Goal: Task Accomplishment & Management: Complete application form

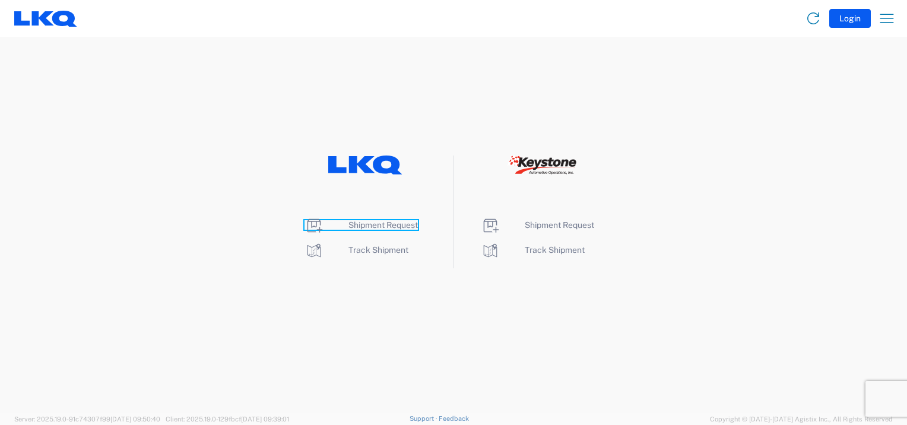
click at [389, 228] on span "Shipment Request" at bounding box center [382, 224] width 69 height 9
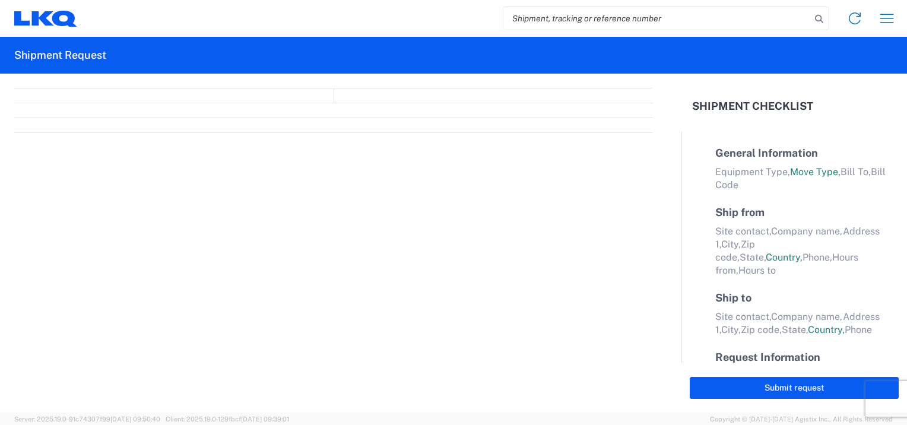
select select "FULL"
select select "LBS"
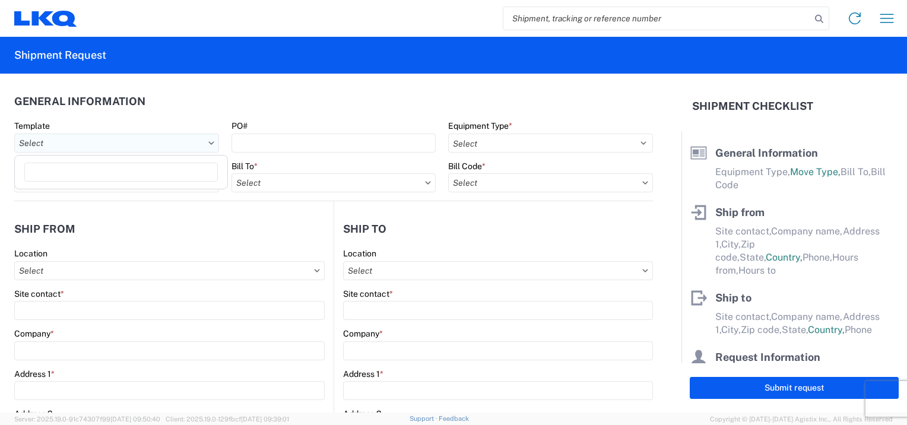
click at [161, 142] on input "text" at bounding box center [116, 143] width 205 height 19
click at [178, 115] on agx-form-section "General Information Template PO# Equipment Type * Select 53’ Dry Van Flatbed Dr…" at bounding box center [333, 144] width 639 height 113
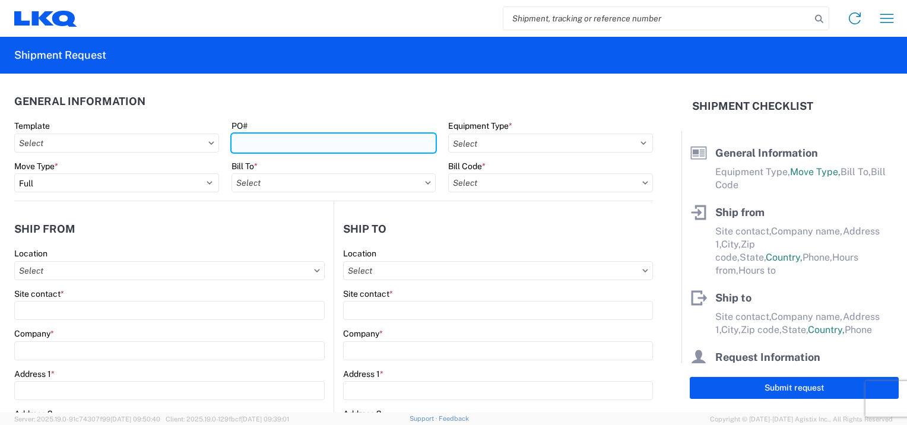
click at [259, 144] on input "PO#" at bounding box center [334, 143] width 205 height 19
type input "T31525"
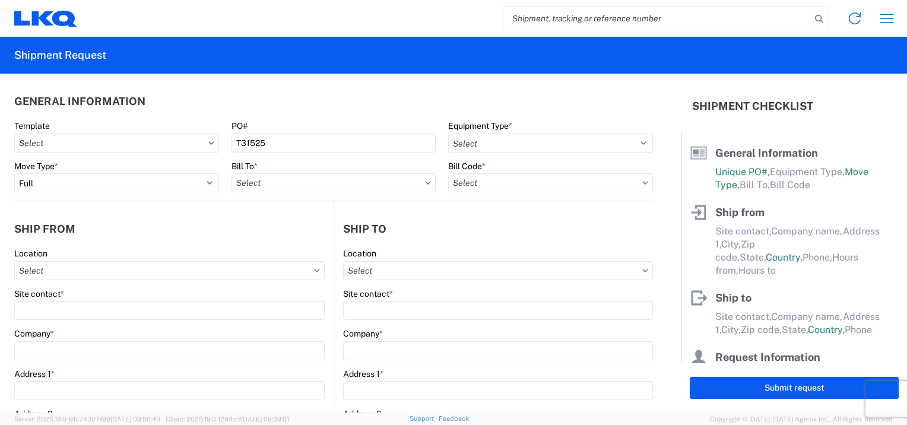
click at [351, 104] on header "General Information" at bounding box center [333, 101] width 639 height 27
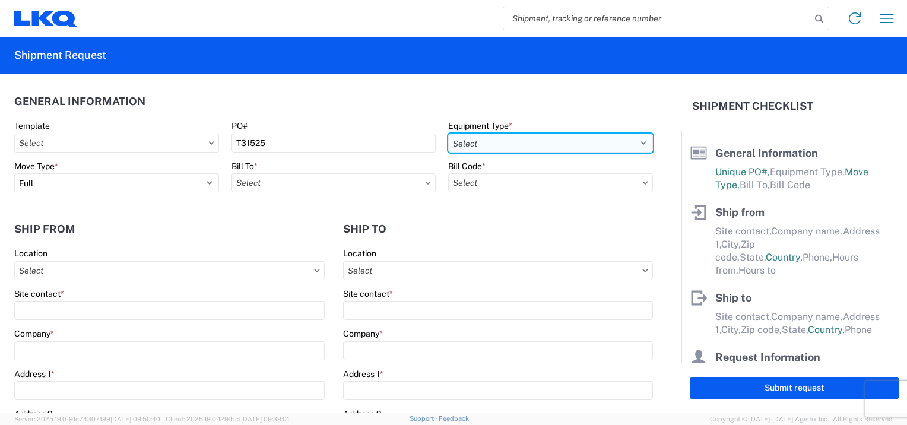
click at [527, 145] on select "Select 53’ Dry Van Flatbed Dropdeck (van) Lowboy (flatbed) Rail" at bounding box center [550, 143] width 205 height 19
select select "STDV"
click at [448, 134] on select "Select 53’ Dry Van Flatbed Dropdeck (van) Lowboy (flatbed) Rail" at bounding box center [550, 143] width 205 height 19
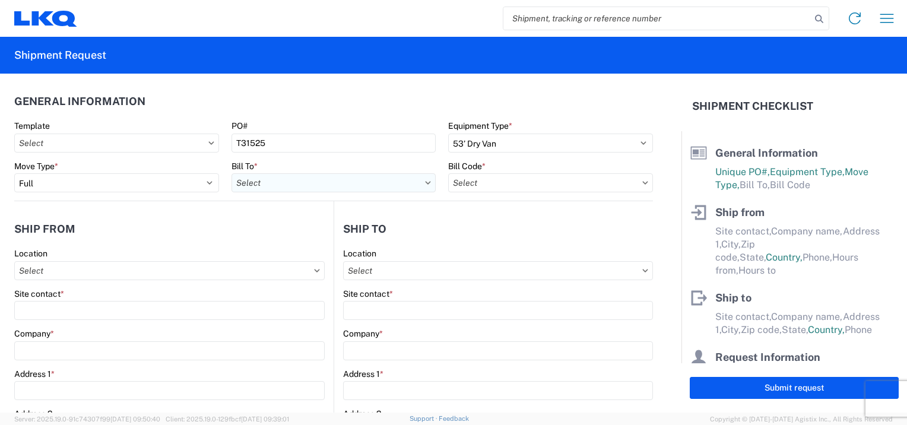
click at [307, 183] on input "text" at bounding box center [334, 182] width 205 height 19
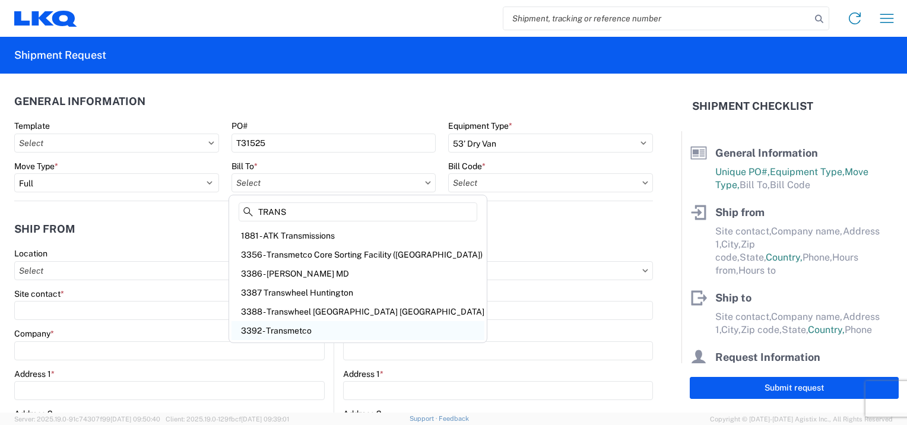
type input "TRANS"
click at [301, 333] on div "3392 - Transmetco" at bounding box center [358, 330] width 253 height 19
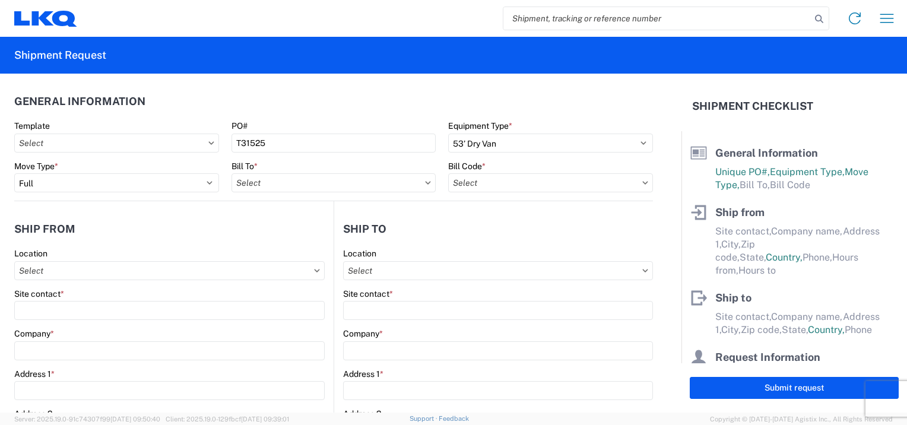
type input "3392 - Transmetco"
click at [497, 185] on input "text" at bounding box center [550, 182] width 205 height 19
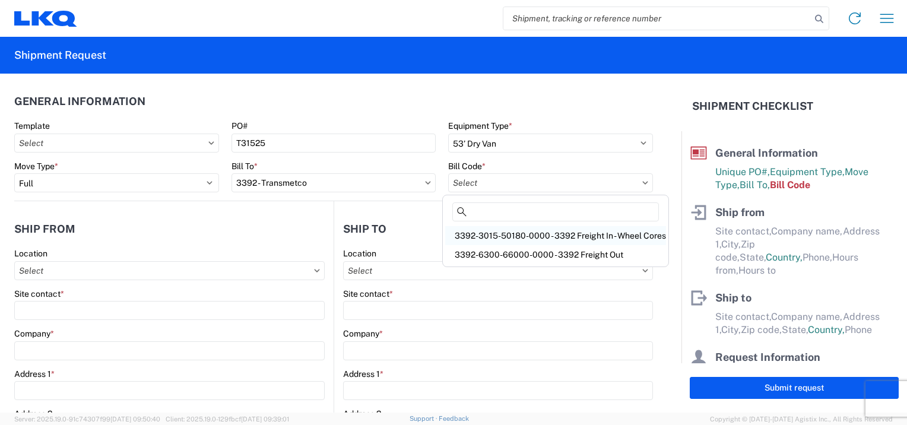
click at [557, 237] on div "3392-3015-50180-0000 - 3392 Freight In - Wheel Cores" at bounding box center [555, 235] width 221 height 19
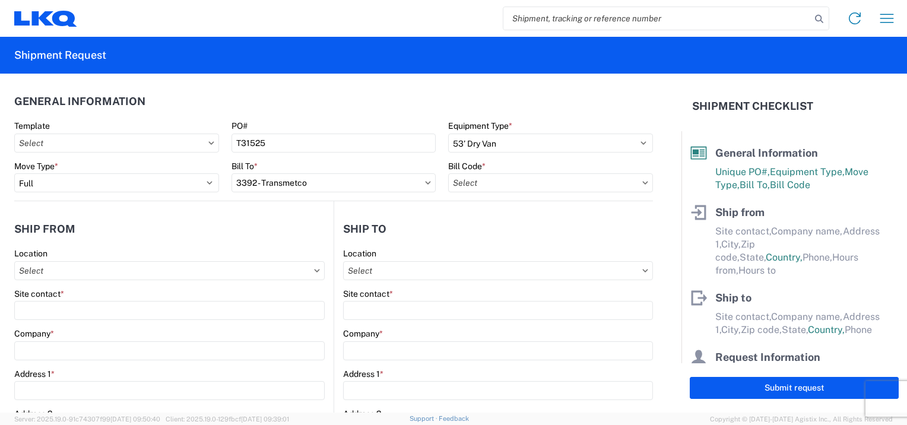
type input "3392-3015-50180-0000 - 3392 Freight In - Wheel Cores"
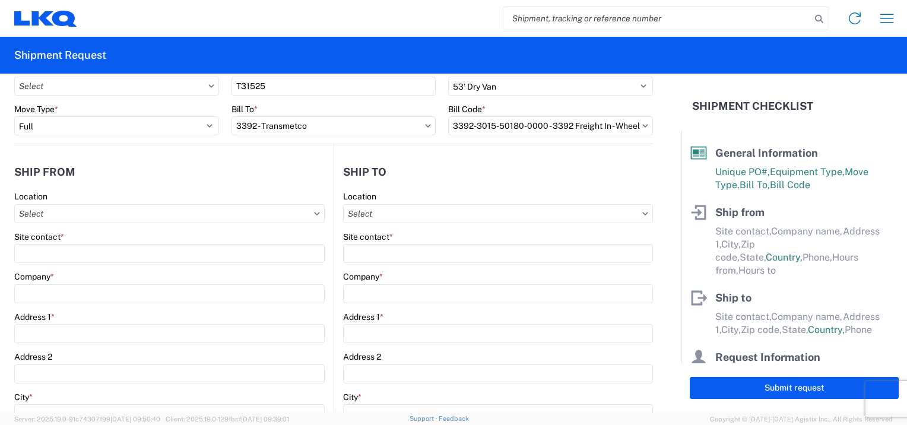
scroll to position [59, 0]
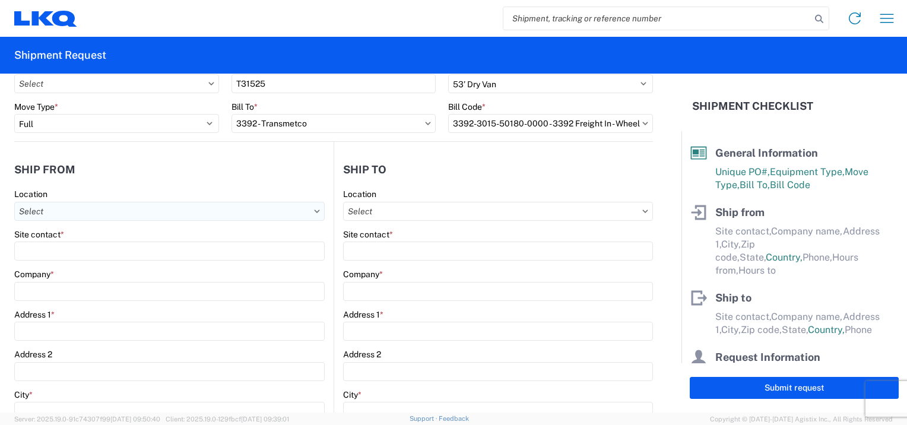
click at [98, 209] on input "text" at bounding box center [169, 211] width 310 height 19
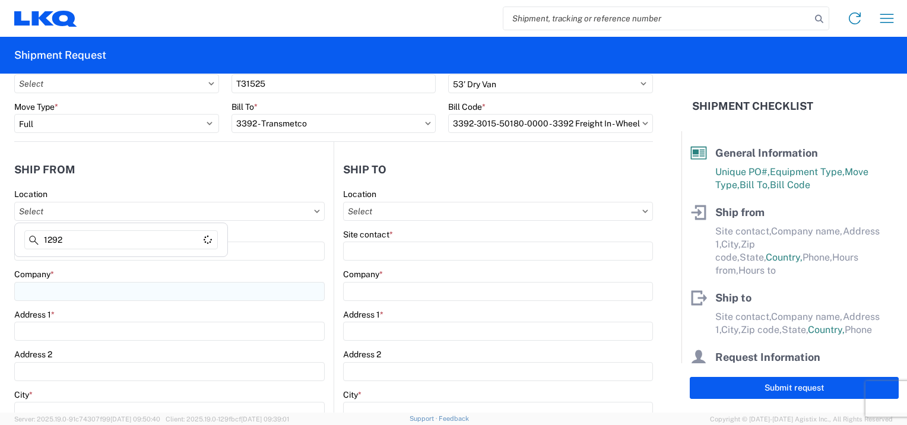
type input "1292"
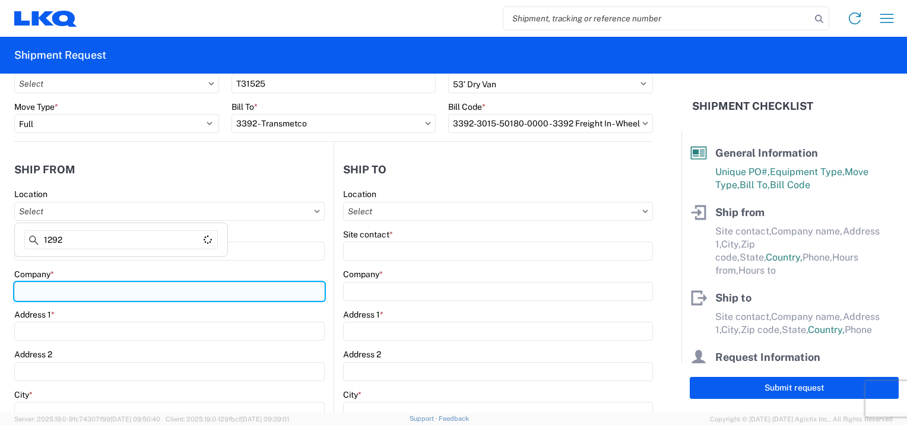
click at [71, 294] on input "Company *" at bounding box center [169, 291] width 310 height 19
type input "P"
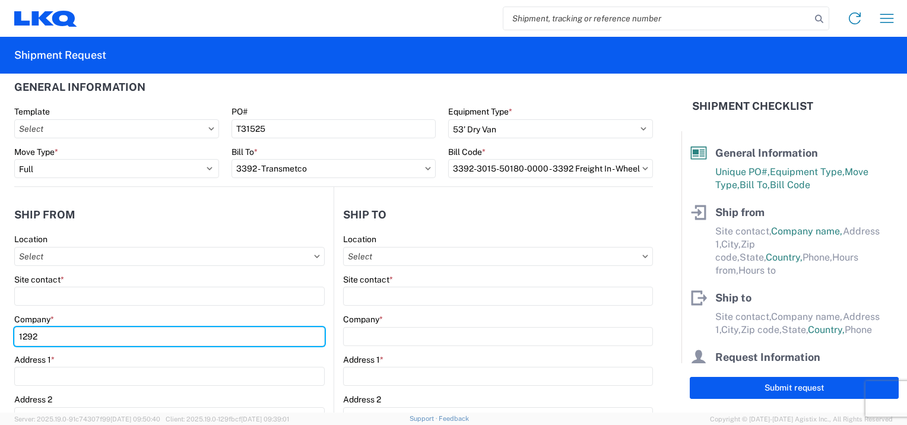
scroll to position [0, 0]
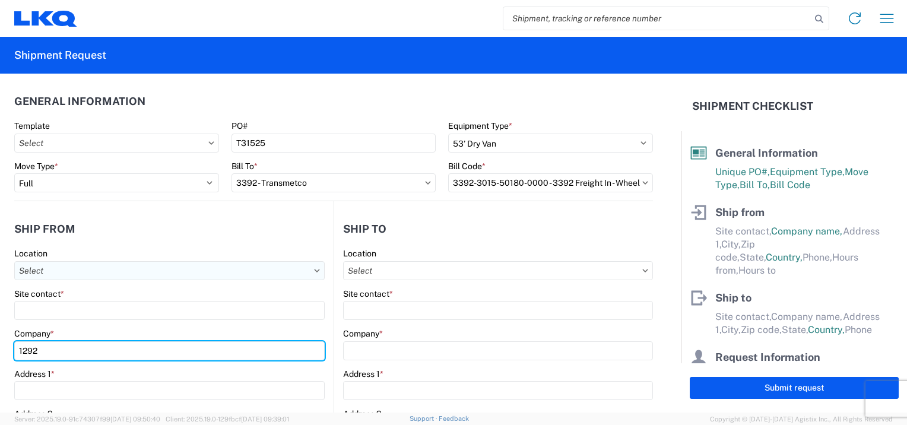
type input "1292"
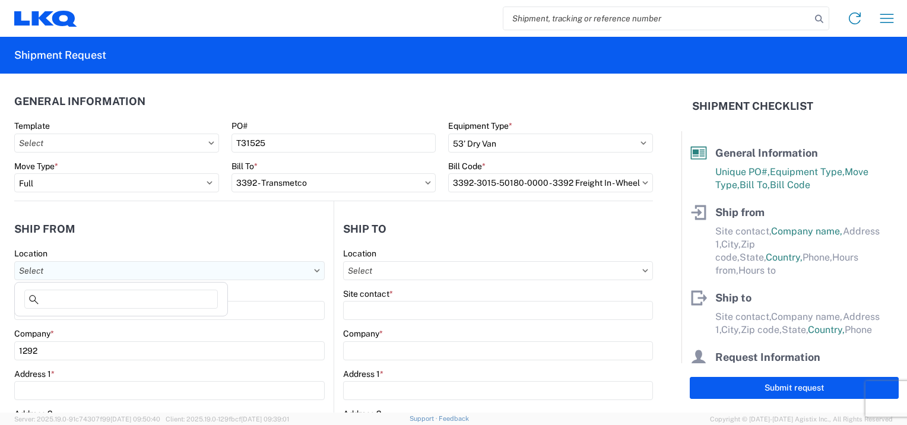
click at [61, 266] on input "text" at bounding box center [169, 270] width 310 height 19
type input "1292"
click at [68, 325] on div "1292 - Self Service - Hesperia" at bounding box center [121, 322] width 208 height 19
type input "1292 - Self Service - Hesperia"
type input "LKQ Corporation"
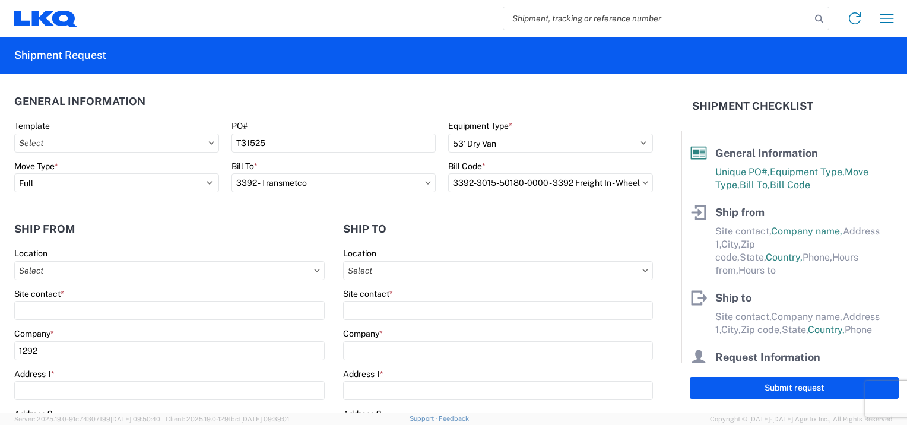
type input "11399 Santa Fe Ave. East"
type input "Hesperia"
type input "92345"
select select "CA"
select select "US"
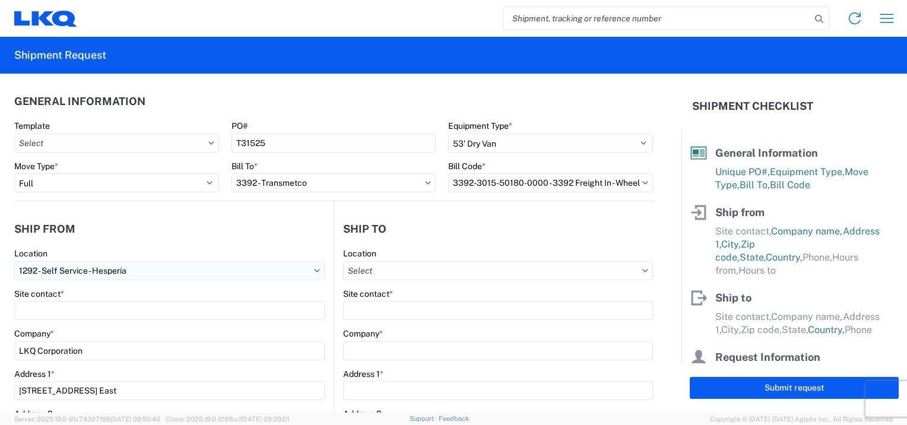
type input "07:00:00"
type input "17:00:00"
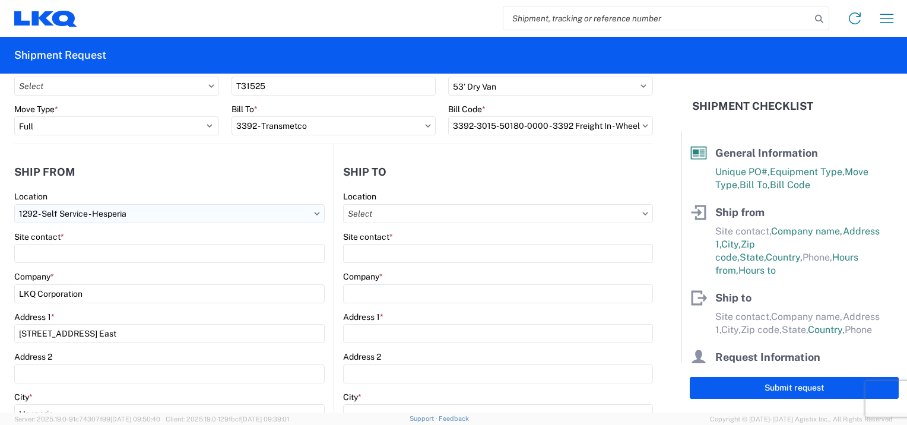
scroll to position [79, 0]
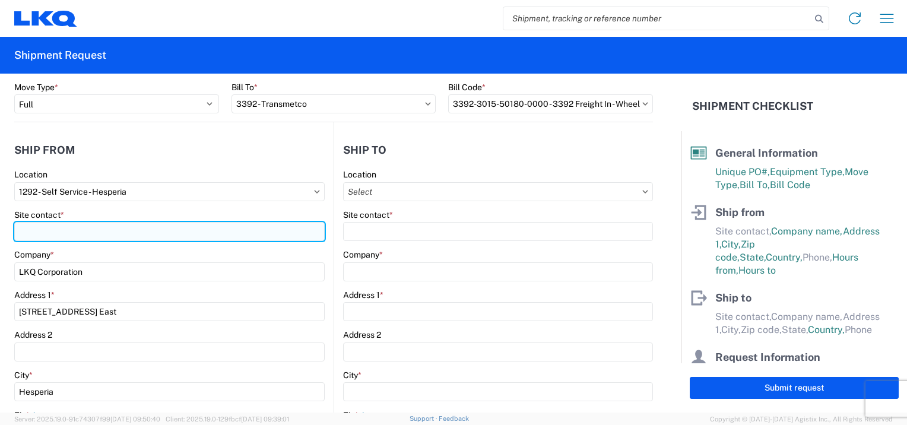
click at [71, 236] on input "Site contact *" at bounding box center [169, 231] width 310 height 19
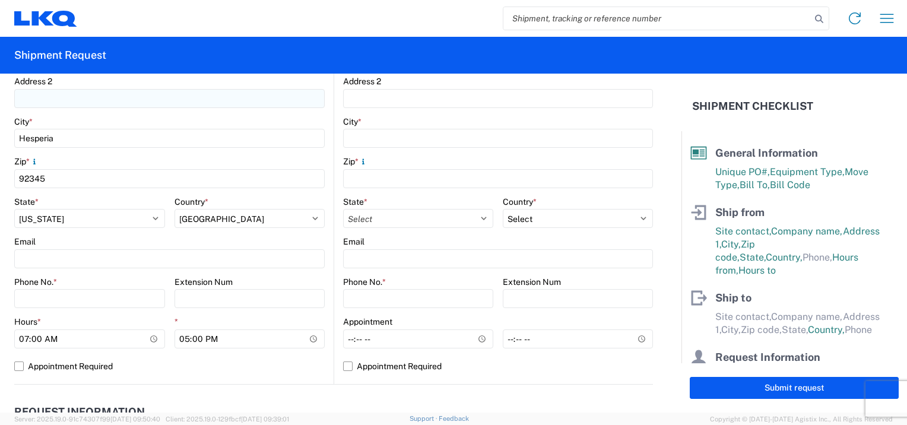
scroll to position [336, 0]
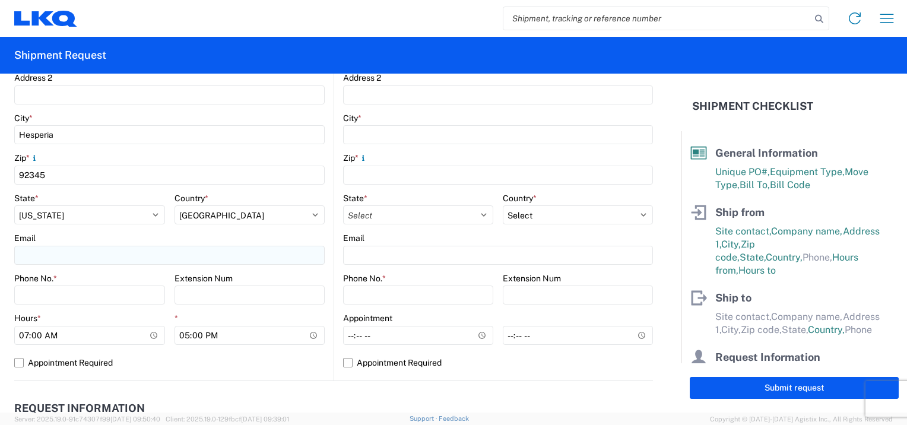
type input "Esteban Viramontes"
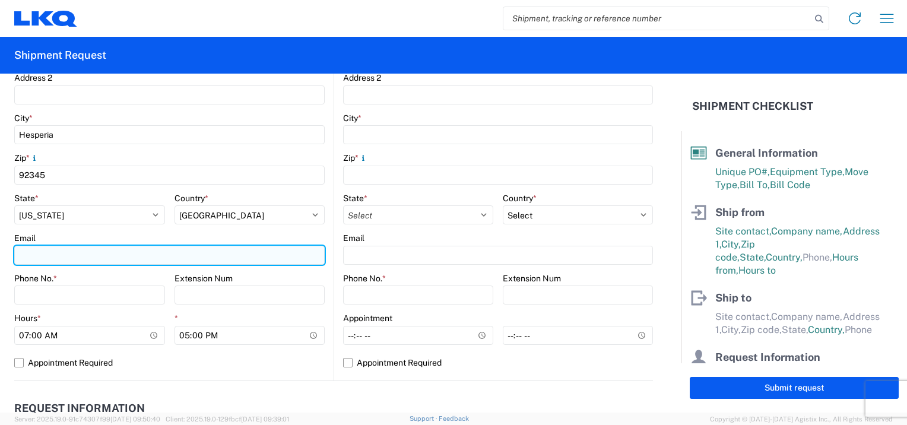
click at [74, 248] on input "Email" at bounding box center [169, 255] width 310 height 19
type input "extejeda@lkqcorp.com"
click at [96, 254] on input "extejeda@lkqcorp.com" at bounding box center [169, 255] width 310 height 19
drag, startPoint x: 115, startPoint y: 254, endPoint x: 7, endPoint y: 244, distance: 108.5
click at [7, 244] on form "General Information Template PO# T31525 Equipment Type * Select 53’ Dry Van Fla…" at bounding box center [340, 243] width 681 height 339
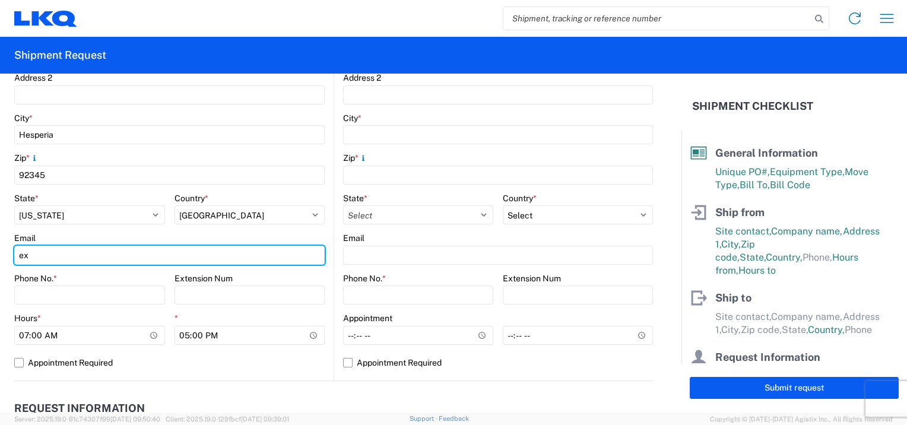
type input "exviramontes@lkqcorp.com"
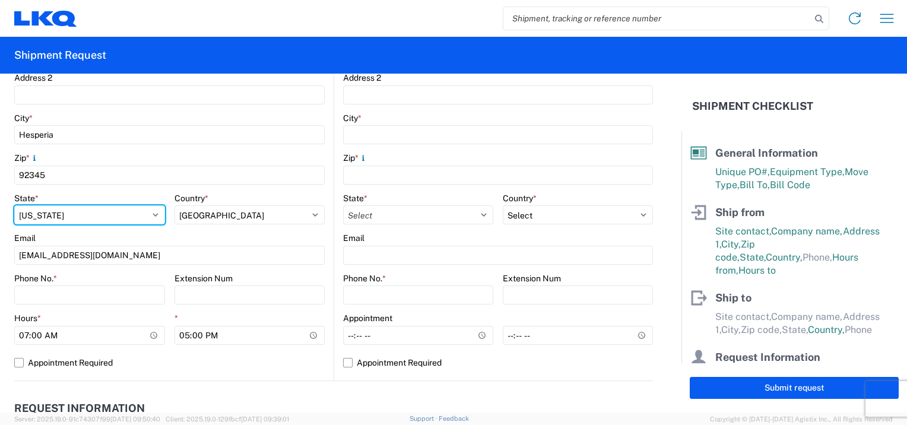
select select "IN"
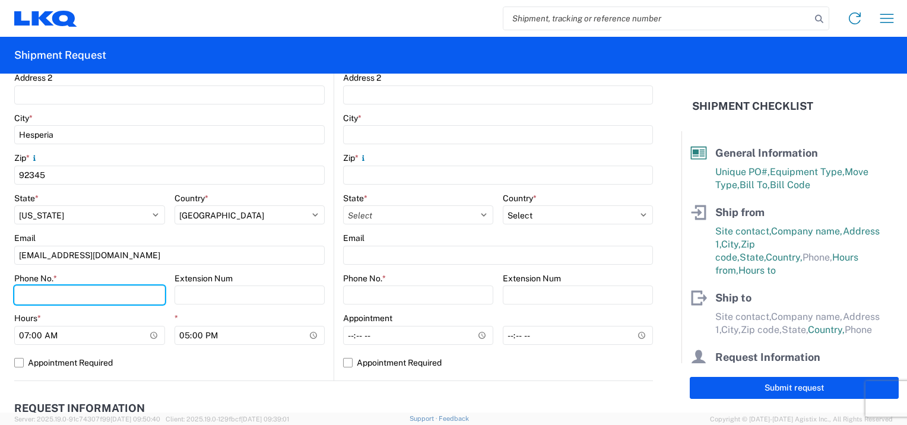
type input "9096638433"
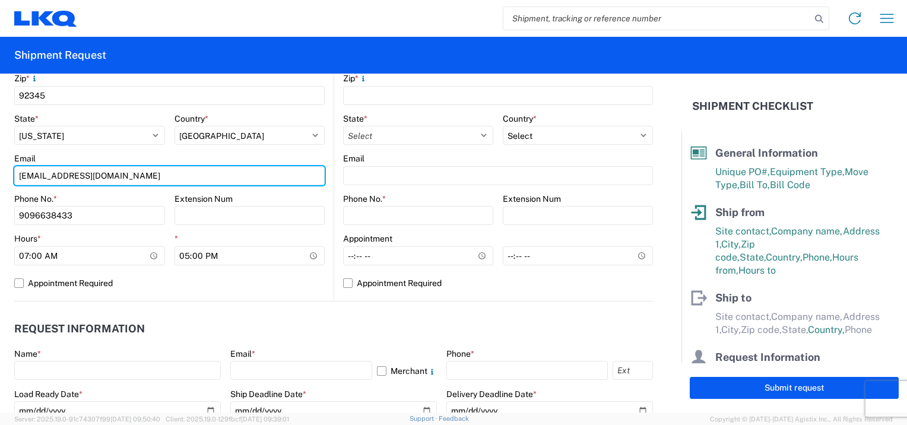
scroll to position [435, 0]
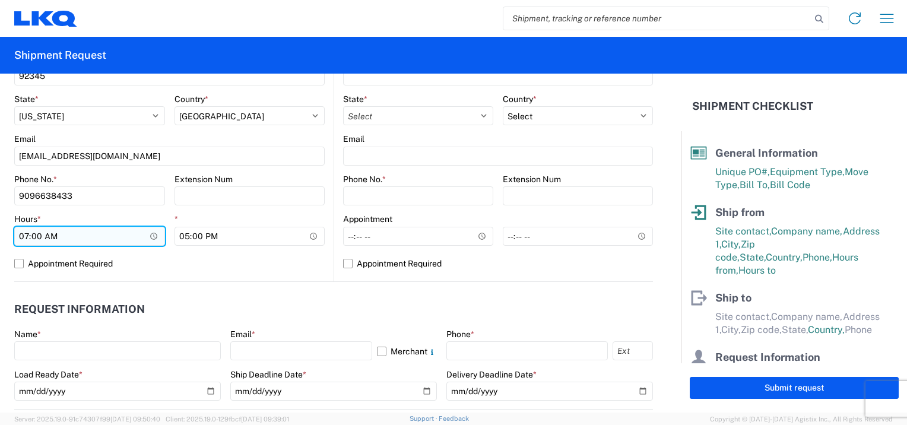
click at [69, 240] on input "07:00:00" at bounding box center [89, 236] width 151 height 19
click at [150, 236] on input "07:00:00" at bounding box center [89, 236] width 151 height 19
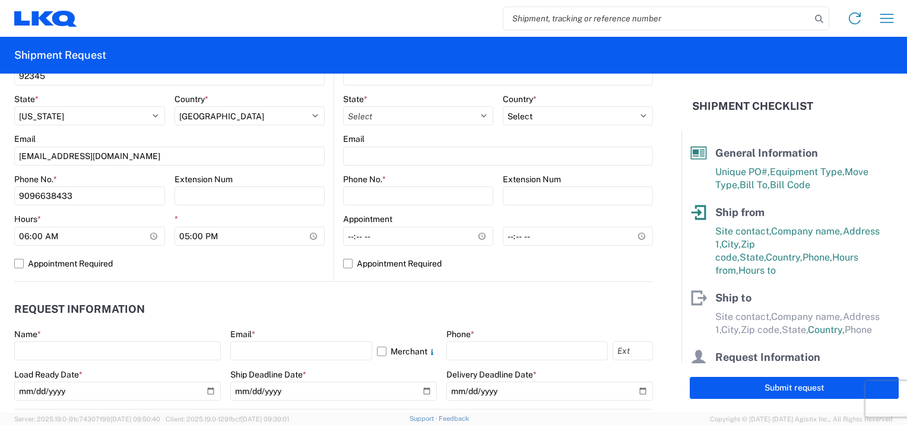
type input "06:00"
click at [171, 316] on header "Request Information" at bounding box center [333, 309] width 639 height 27
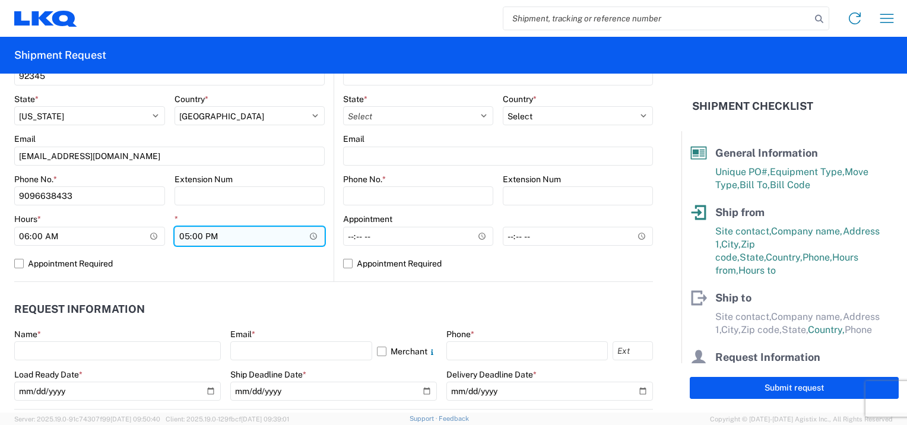
click at [211, 230] on input "17:00:00" at bounding box center [250, 236] width 151 height 19
click at [309, 235] on input "17:00:00" at bounding box center [250, 236] width 151 height 19
click at [311, 237] on input "21:00" at bounding box center [250, 236] width 151 height 19
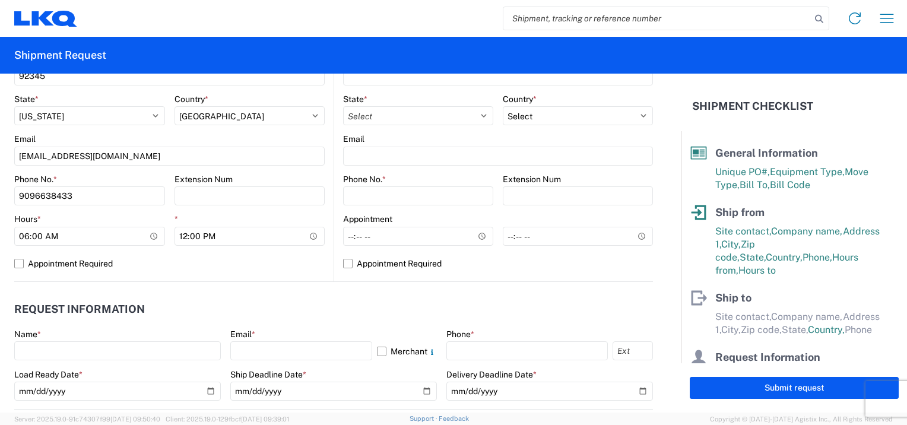
type input "12:00"
click at [313, 303] on header "Request Information" at bounding box center [333, 309] width 639 height 27
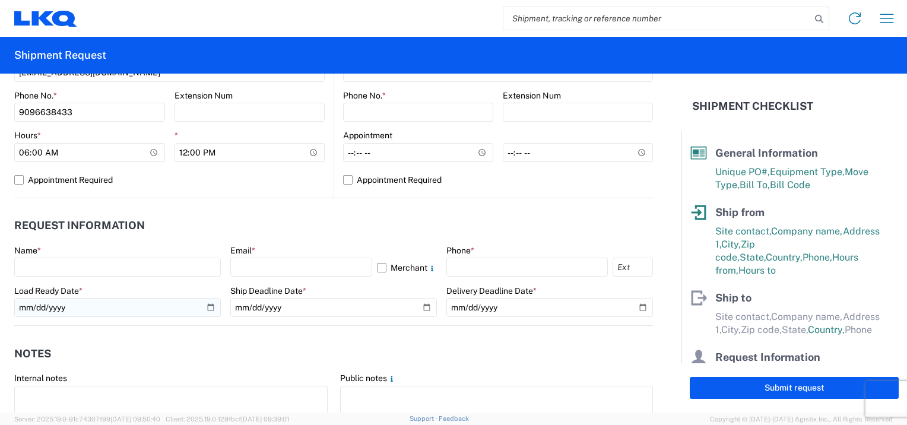
scroll to position [534, 0]
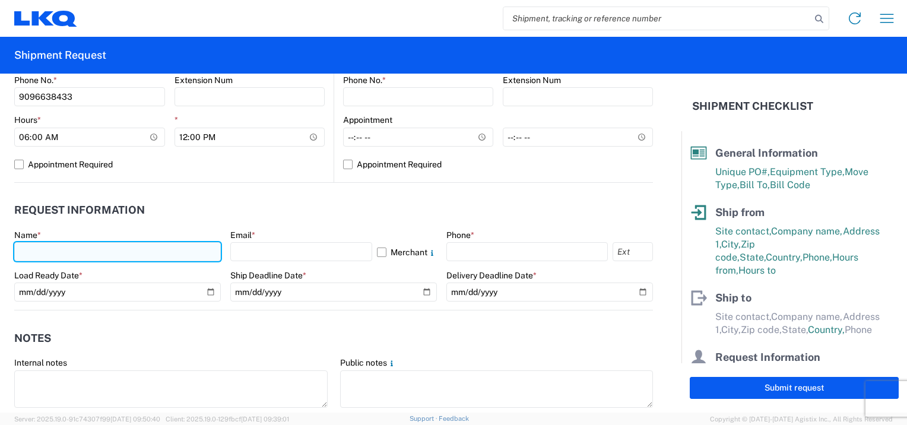
click at [123, 258] on input "text" at bounding box center [117, 251] width 207 height 19
type input "Esteban Viramontes"
type input "LKQ Corporation"
type input "1750 Riverfork Dr"
type input "Huntington"
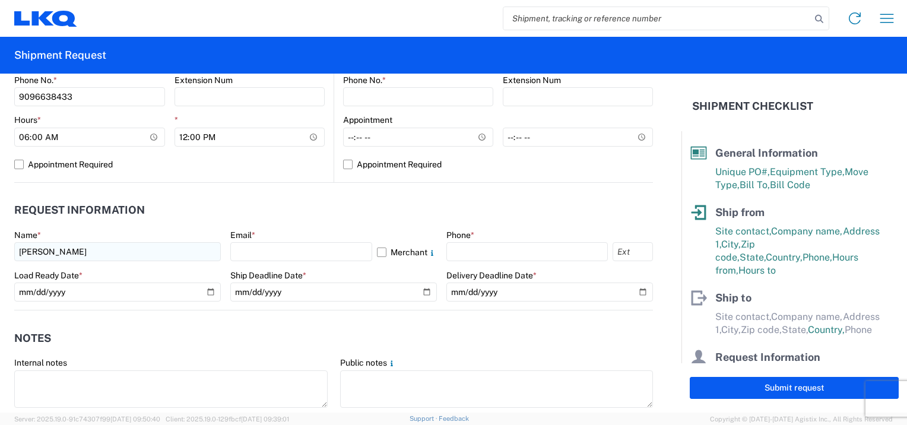
type input "46750"
select select "IN"
type input "exviramontes@lkqcorp.com"
type input "9096638433"
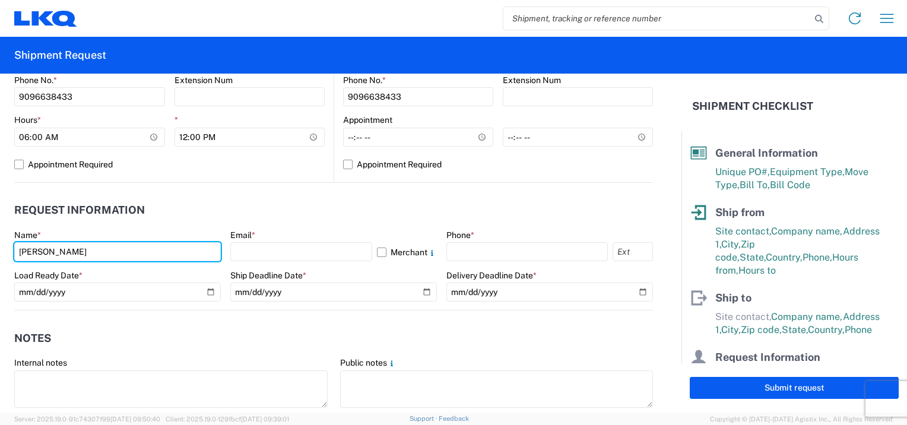
scroll to position [573, 0]
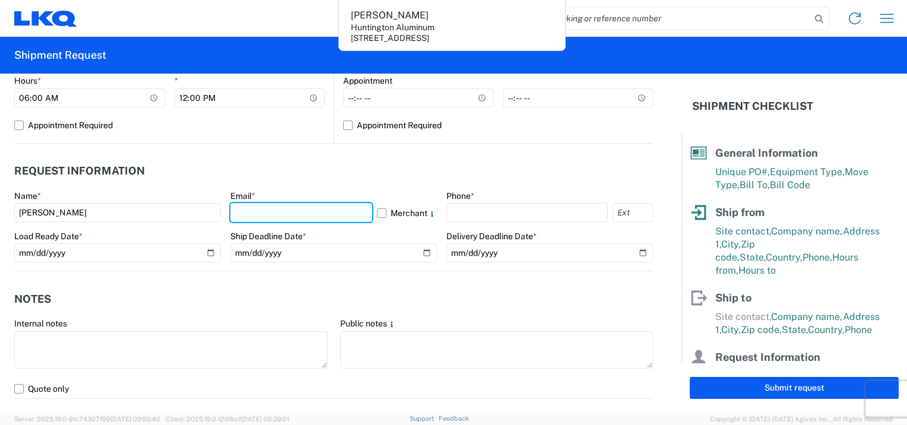
click at [251, 217] on input "text" at bounding box center [301, 212] width 142 height 19
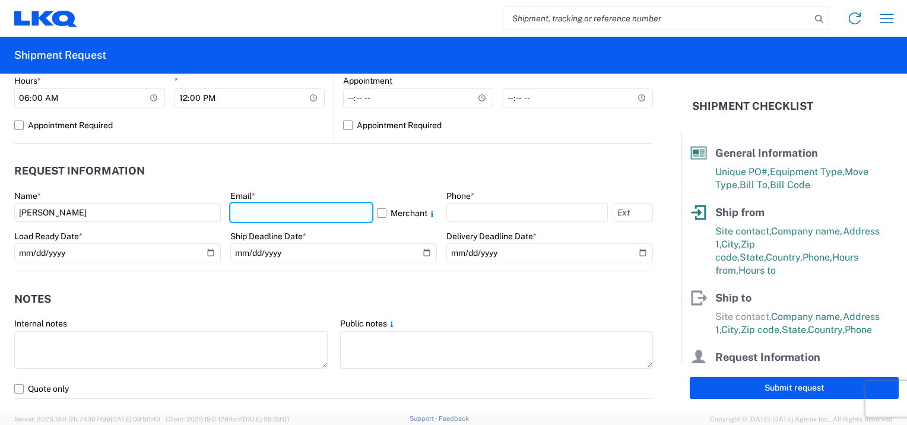
type input "exviramontes@lkqcorp.com"
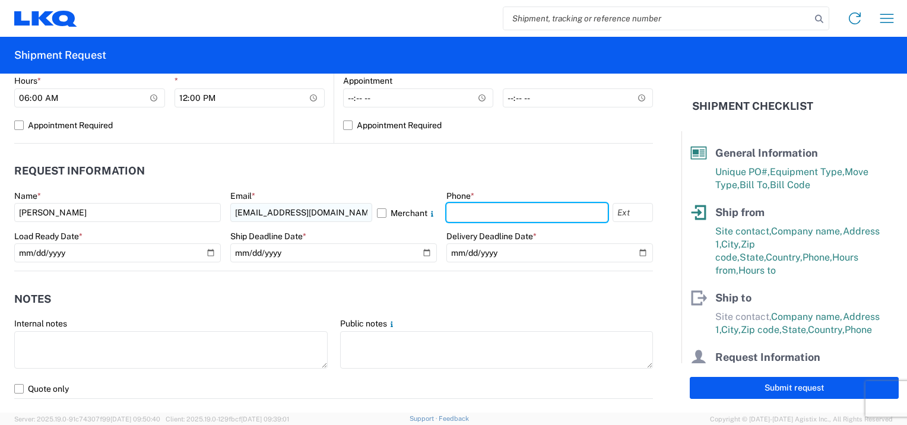
type input "9096638433"
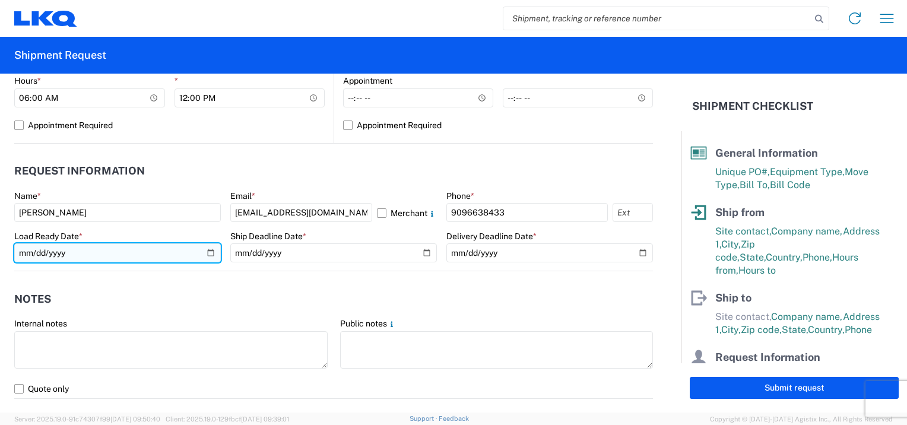
click at [204, 252] on input "date" at bounding box center [117, 252] width 207 height 19
type input "2025-09-24"
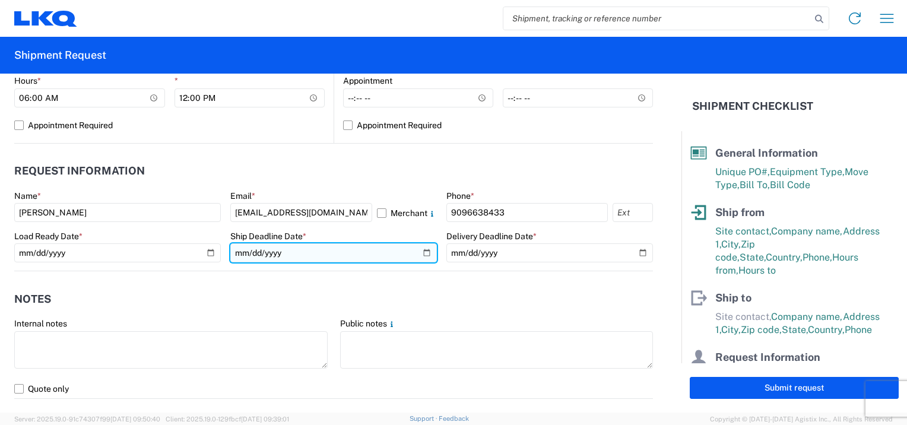
click at [270, 254] on input "date" at bounding box center [333, 252] width 207 height 19
click at [419, 256] on input "date" at bounding box center [333, 252] width 207 height 19
click at [418, 254] on input "2025-09-30" at bounding box center [333, 252] width 207 height 19
type input "2025-09-24"
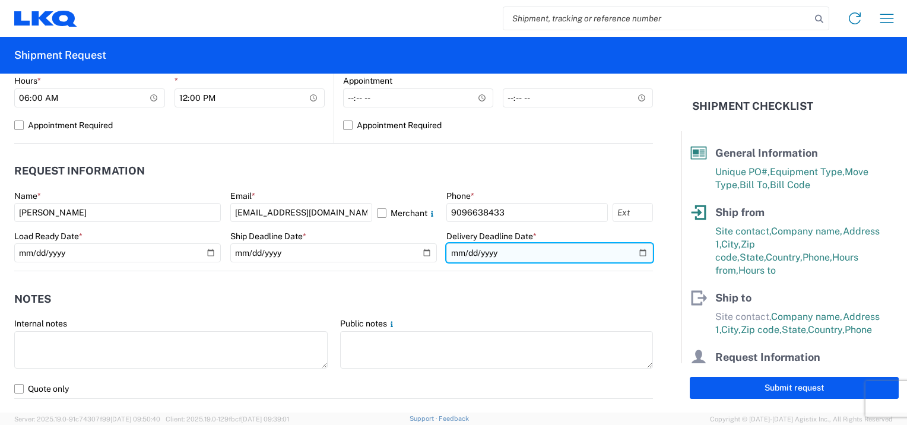
click at [634, 254] on input "date" at bounding box center [549, 252] width 207 height 19
type input "2025-09-30"
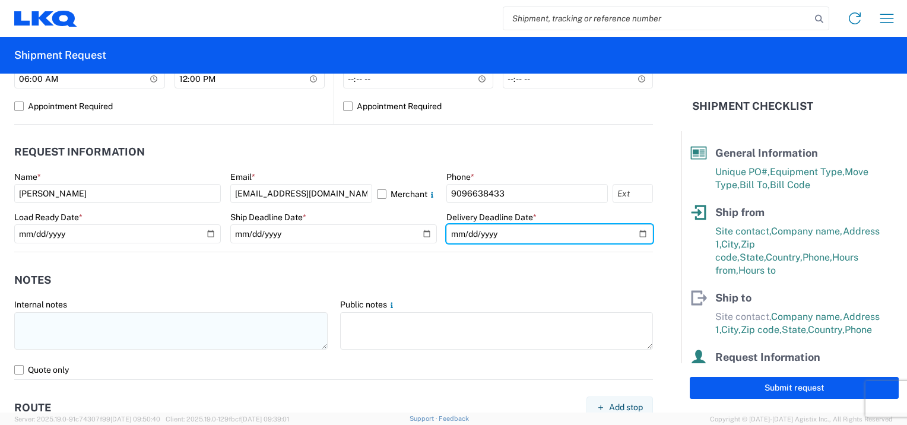
scroll to position [633, 0]
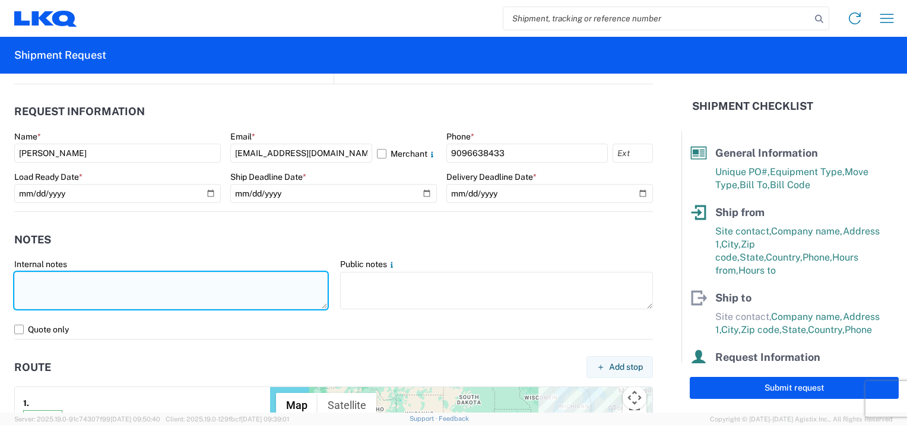
click at [71, 285] on textarea at bounding box center [170, 290] width 313 height 37
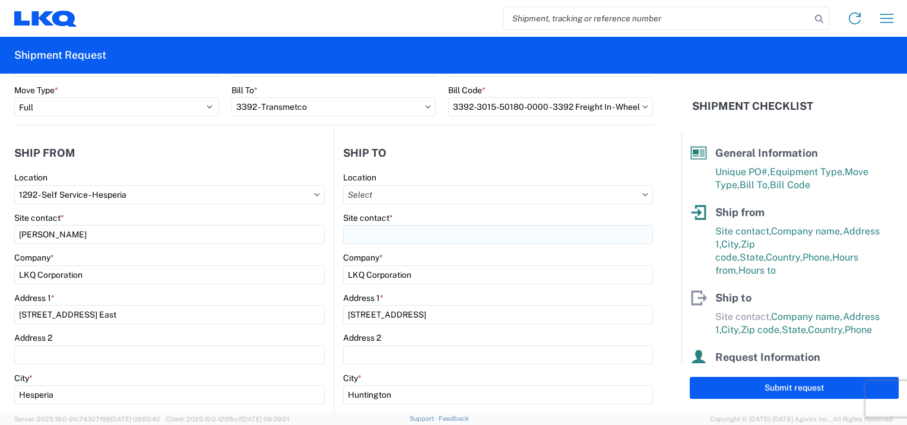
scroll to position [59, 0]
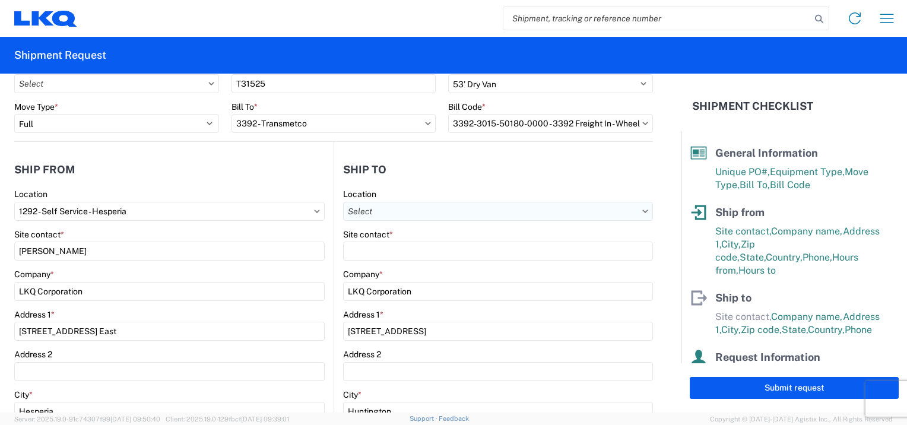
click at [373, 208] on input "text" at bounding box center [498, 211] width 310 height 19
type input "3392"
click at [376, 268] on div "3392 - Transmetco" at bounding box center [445, 263] width 208 height 19
type input "3392 - Transmetco"
select select "IN"
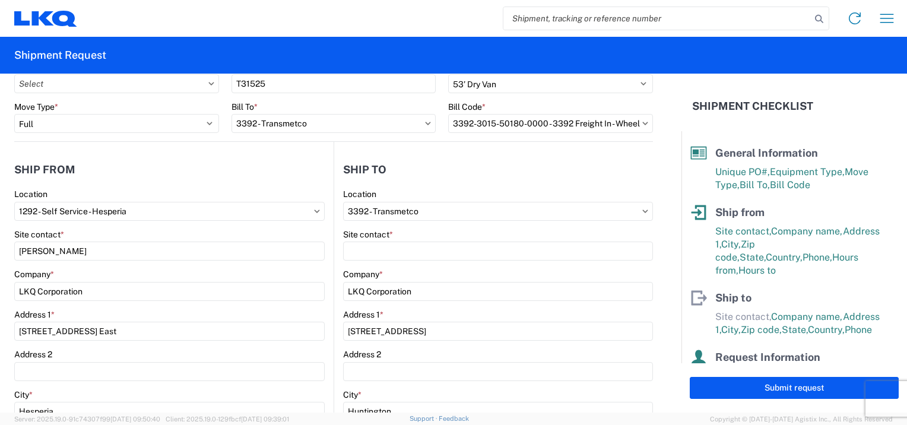
select select "US"
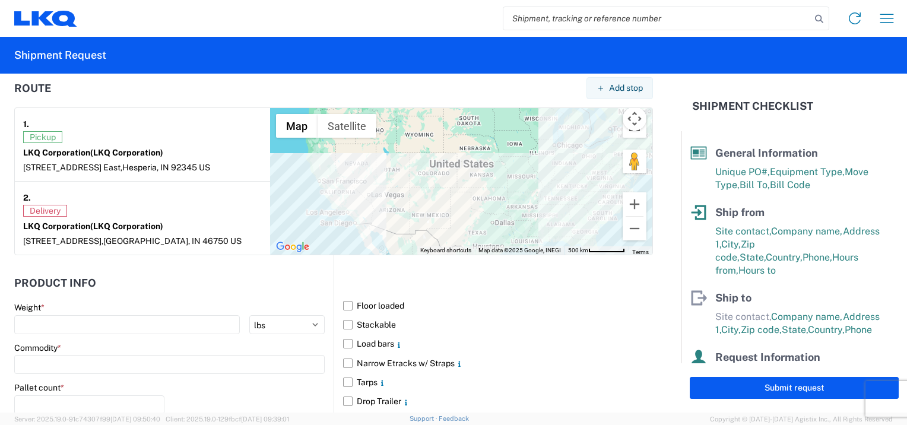
scroll to position [930, 0]
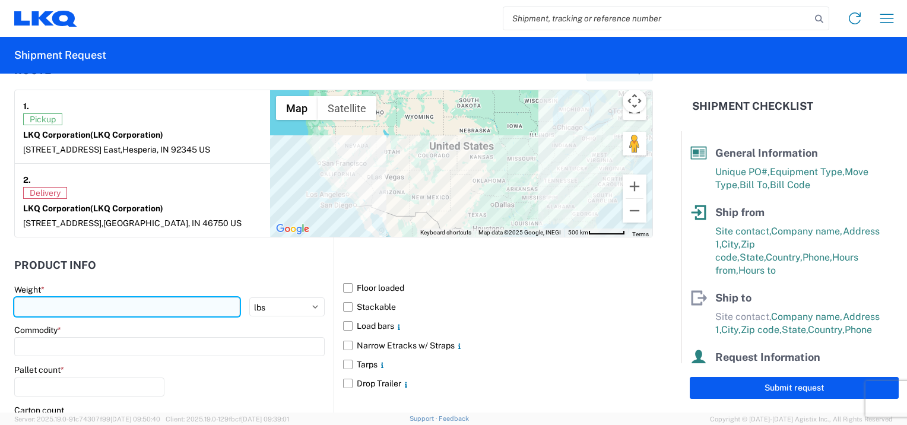
click at [150, 306] on input "number" at bounding box center [127, 306] width 226 height 19
type input "37800"
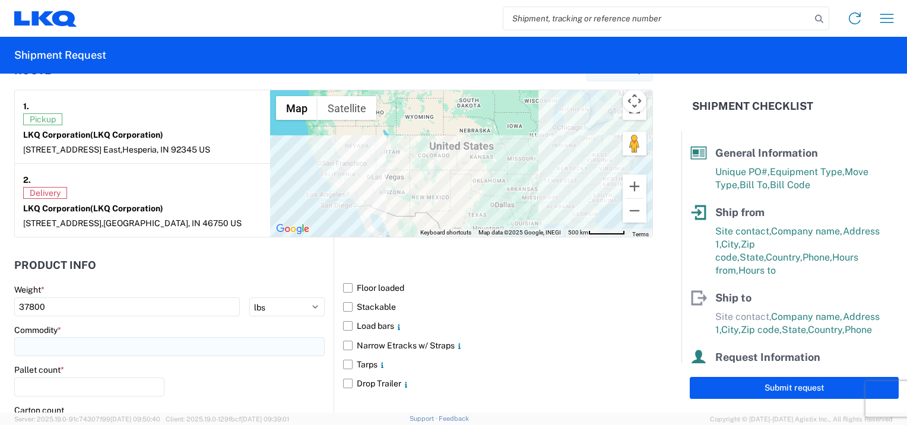
click at [102, 349] on input at bounding box center [169, 346] width 310 height 19
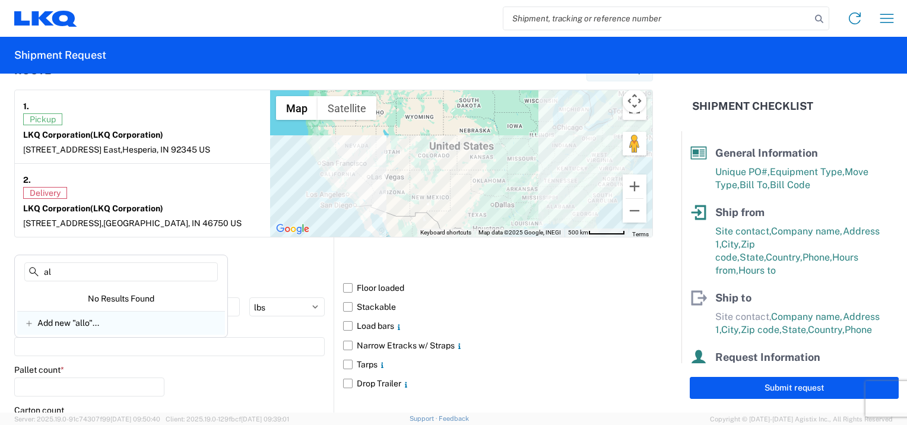
type input "a"
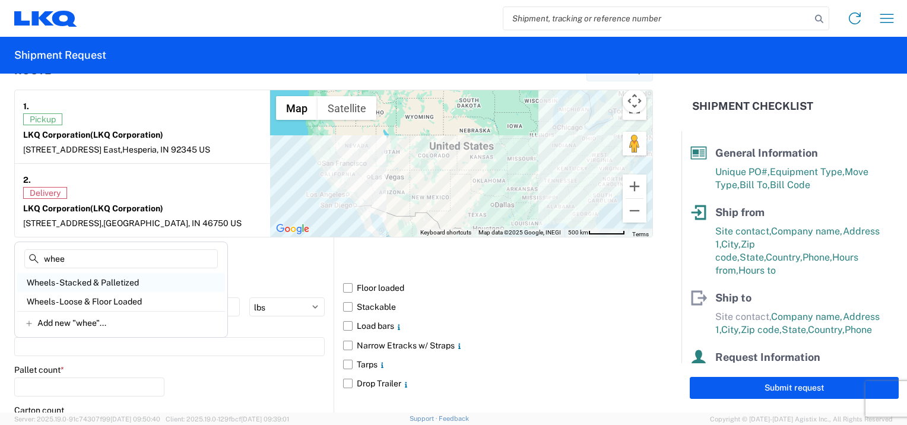
type input "whee"
click at [95, 284] on div "Wheels - Stacked & Palletized" at bounding box center [121, 282] width 208 height 19
type input "Wheels - Stacked & Palletized"
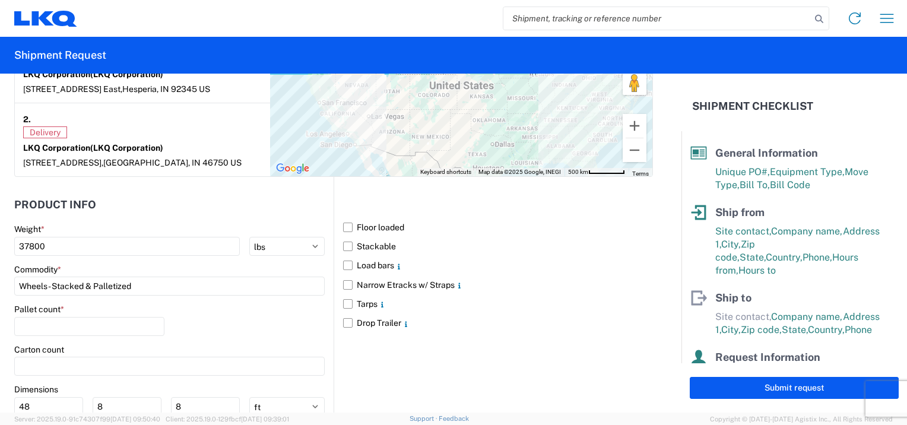
scroll to position [1009, 0]
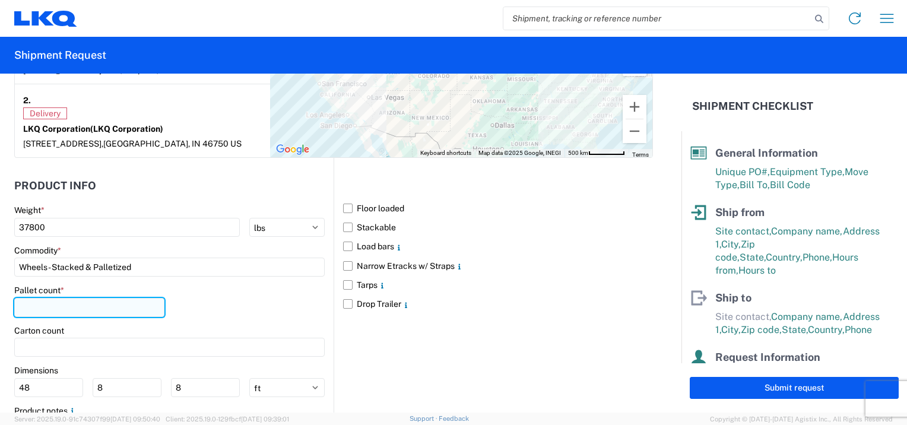
click at [88, 304] on input "number" at bounding box center [89, 307] width 150 height 19
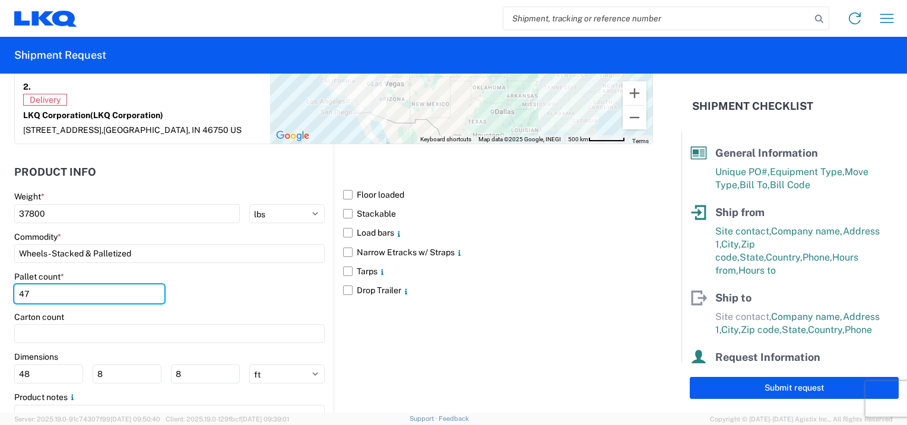
scroll to position [1048, 0]
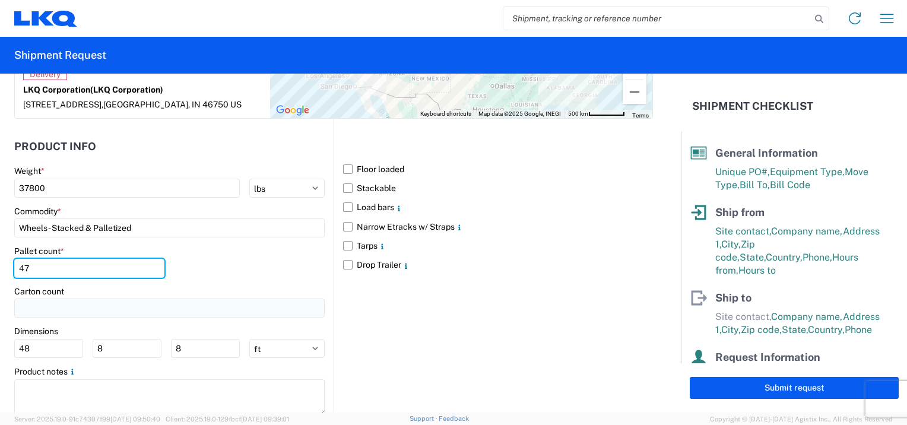
type input "47"
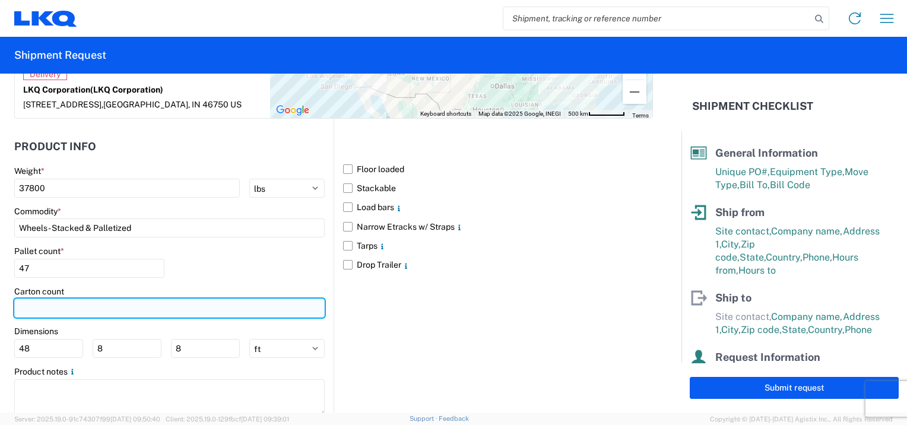
click at [85, 309] on input "number" at bounding box center [169, 308] width 310 height 19
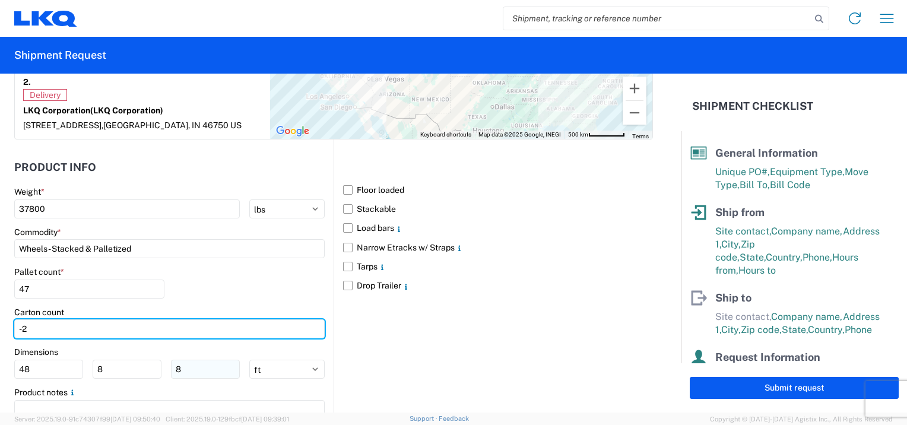
scroll to position [1023, 0]
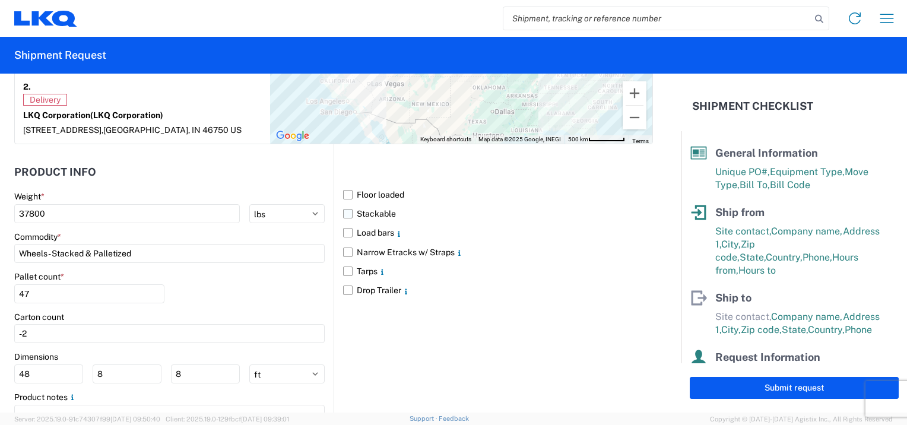
click at [346, 211] on label "Stackable" at bounding box center [498, 213] width 310 height 19
click at [0, 0] on input "Stackable" at bounding box center [0, 0] width 0 height 0
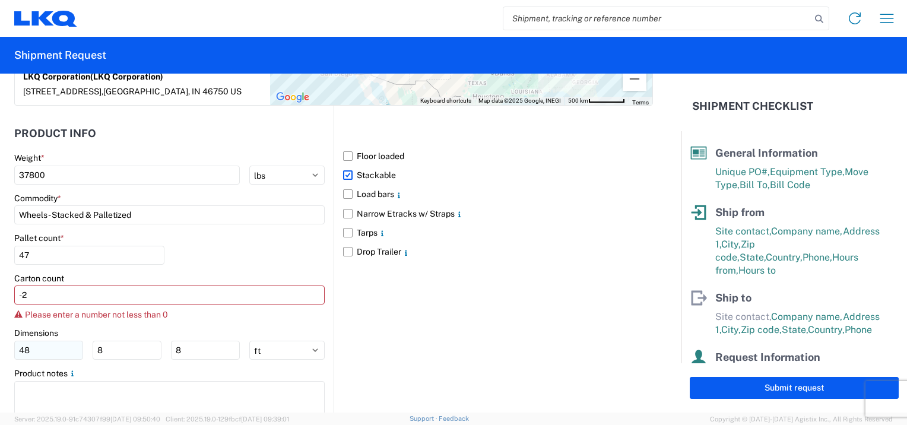
scroll to position [1062, 0]
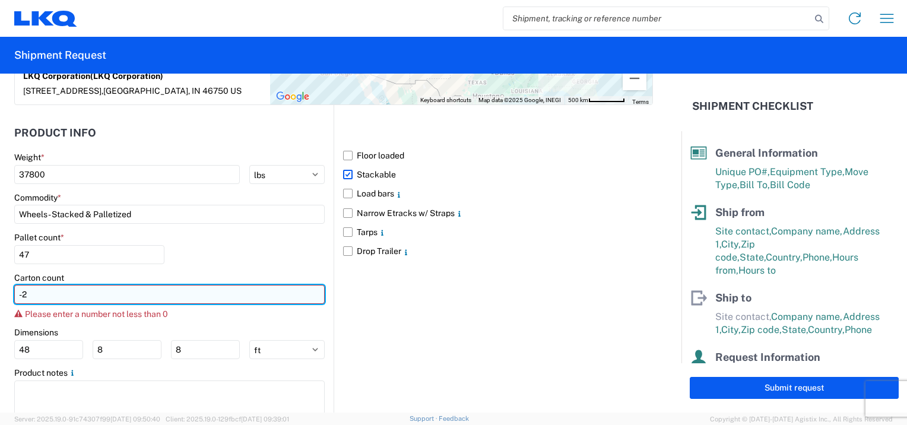
click at [84, 297] on input "-2" at bounding box center [169, 294] width 310 height 19
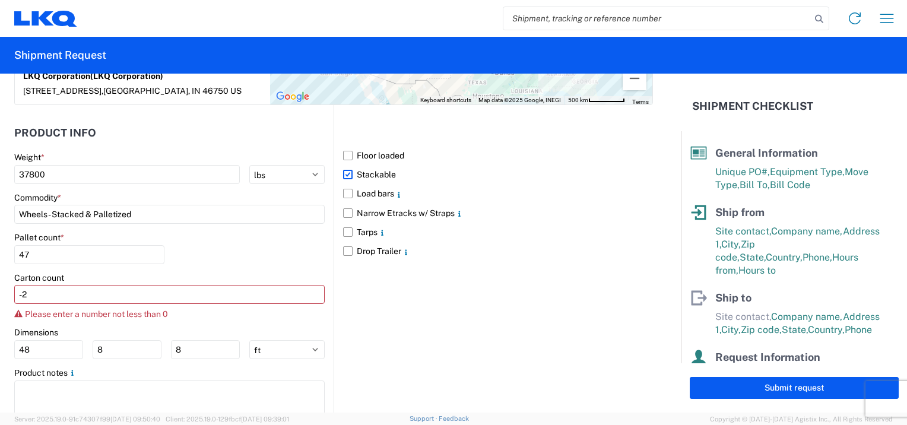
drag, startPoint x: 115, startPoint y: 271, endPoint x: 153, endPoint y: 269, distance: 38.6
click at [115, 272] on div "Carton count" at bounding box center [169, 277] width 310 height 11
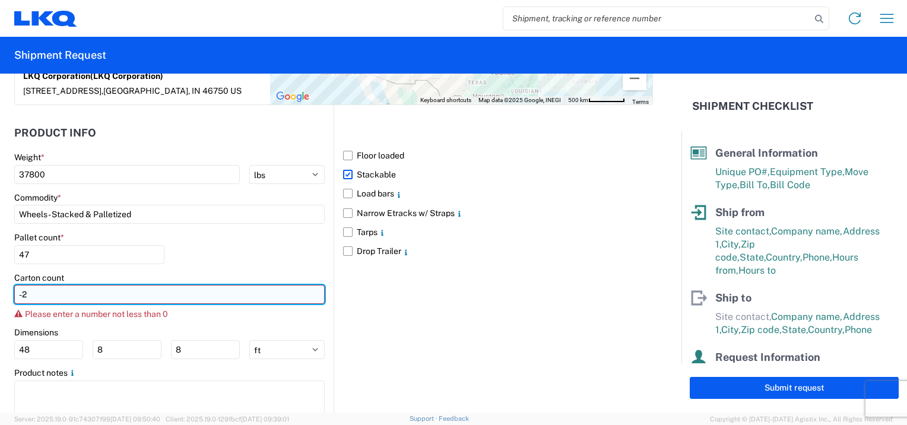
click at [68, 287] on input "-2" at bounding box center [169, 294] width 310 height 19
type input "-2"
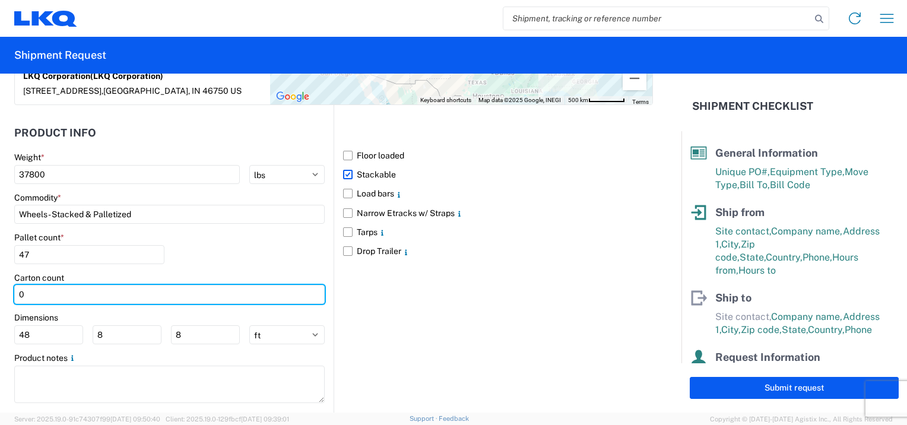
type input "0"
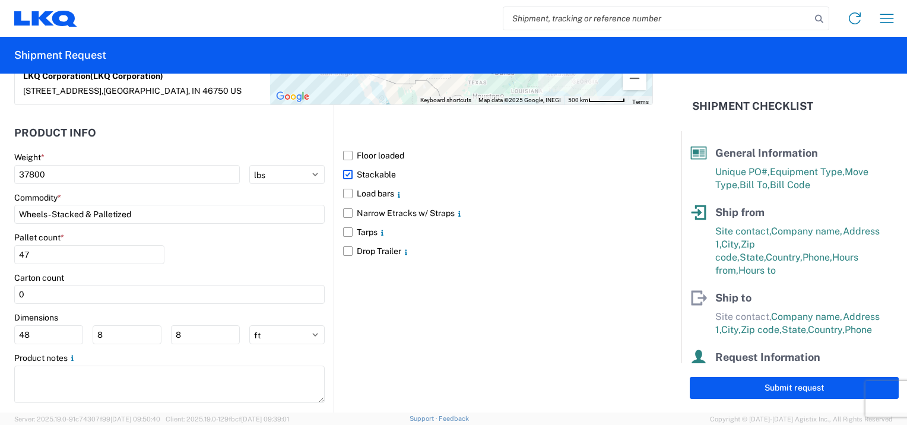
click at [125, 272] on div "Carton count" at bounding box center [169, 277] width 310 height 11
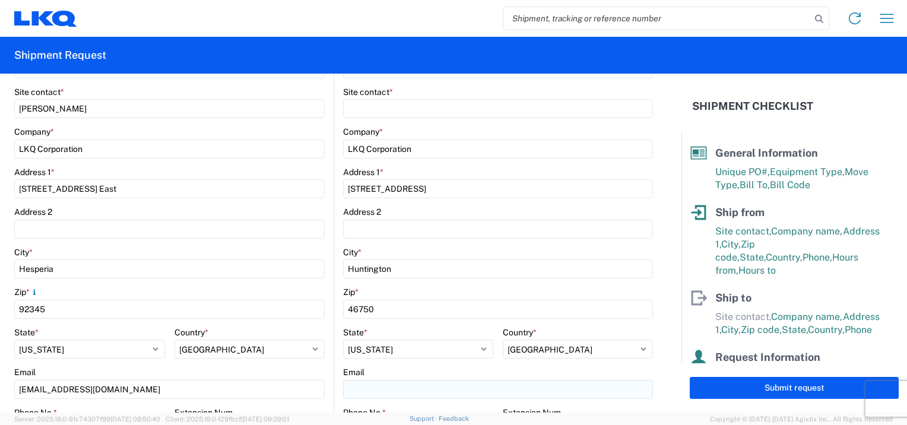
scroll to position [192, 0]
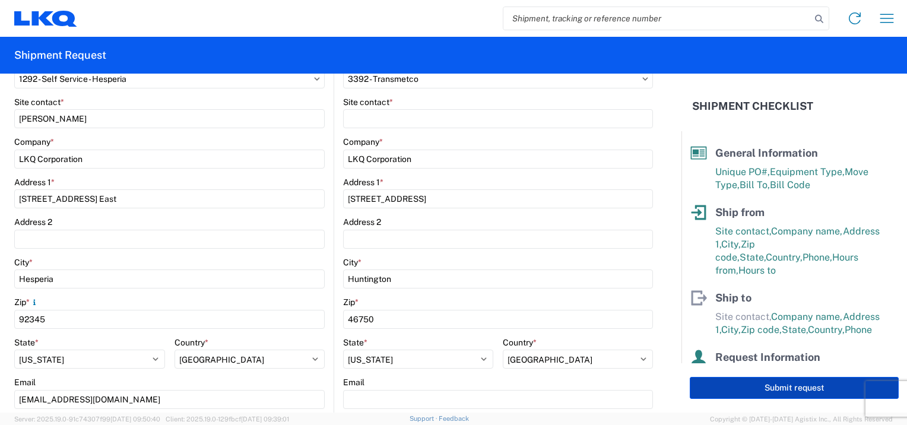
click at [728, 389] on button "Submit request" at bounding box center [794, 388] width 209 height 22
select select "US"
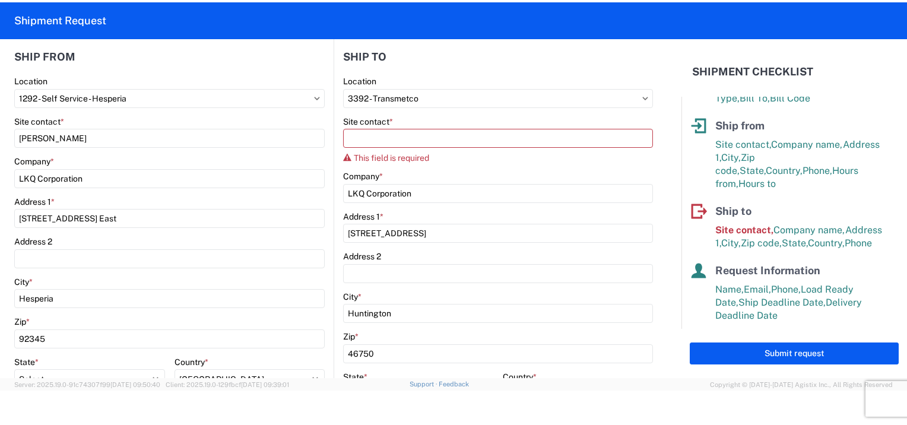
scroll to position [132, 0]
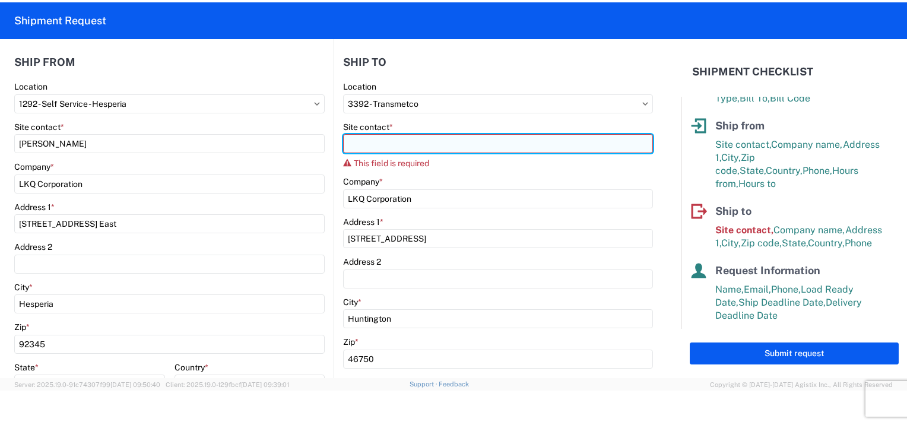
click at [416, 141] on input "Site contact *" at bounding box center [498, 143] width 310 height 19
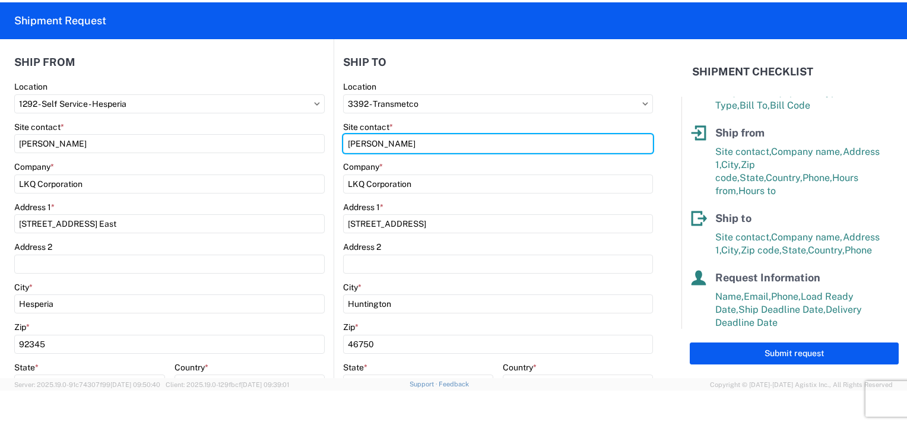
scroll to position [33, 0]
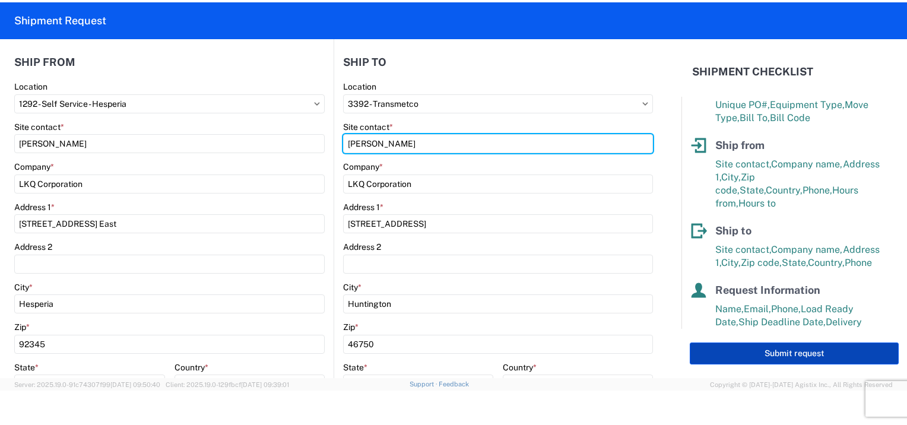
type input "Ryan Gledhill"
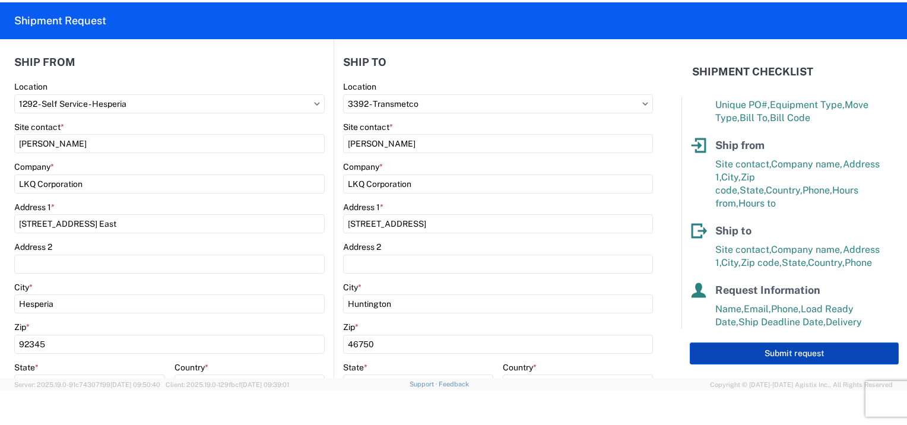
click at [746, 359] on button "Submit request" at bounding box center [794, 354] width 209 height 22
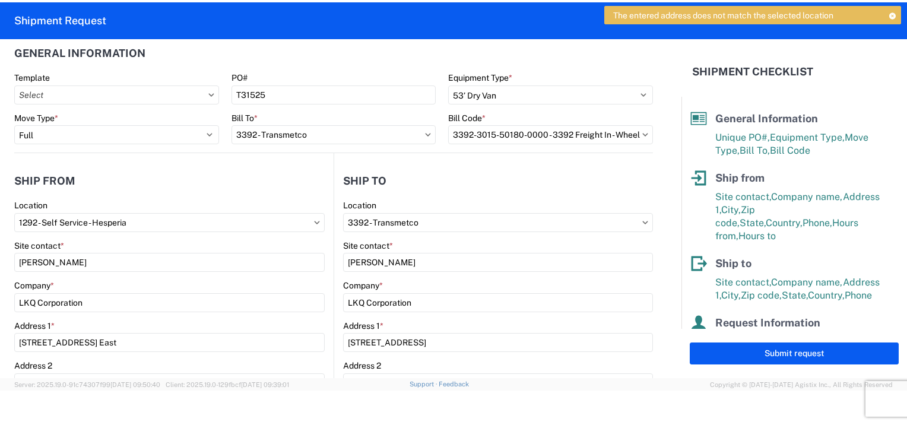
scroll to position [0, 0]
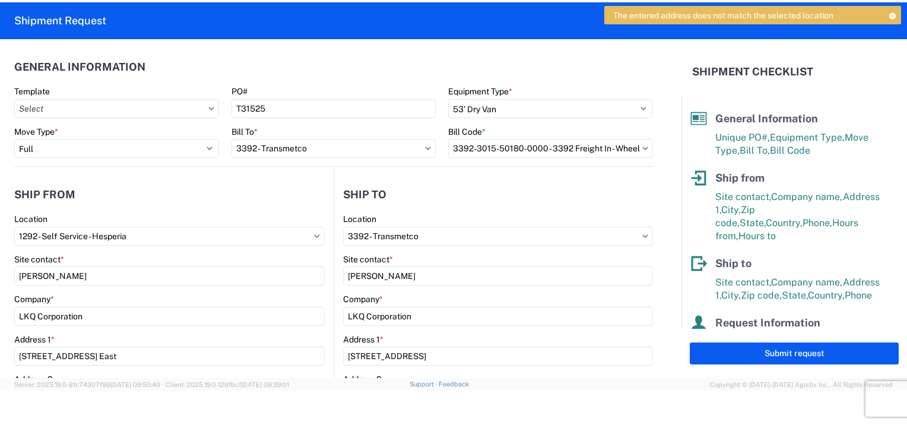
click at [893, 17] on icon at bounding box center [892, 15] width 8 height 7
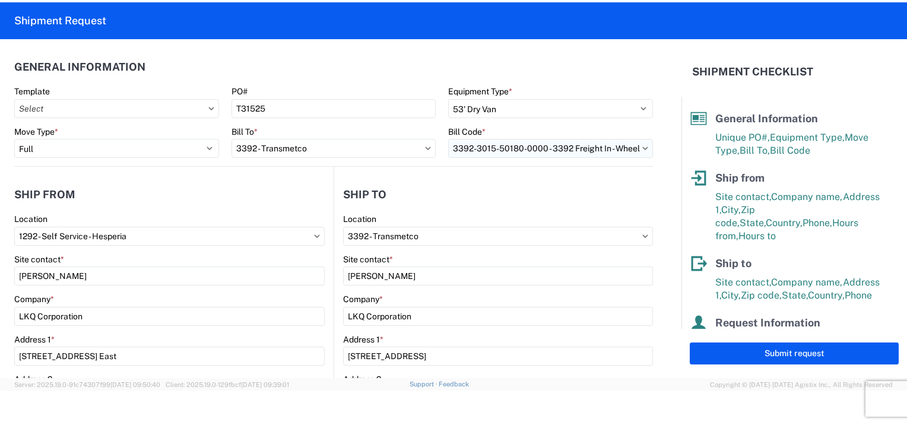
click at [638, 152] on input "3392-3015-50180-0000 - 3392 Freight In - Wheel Cores" at bounding box center [550, 148] width 205 height 19
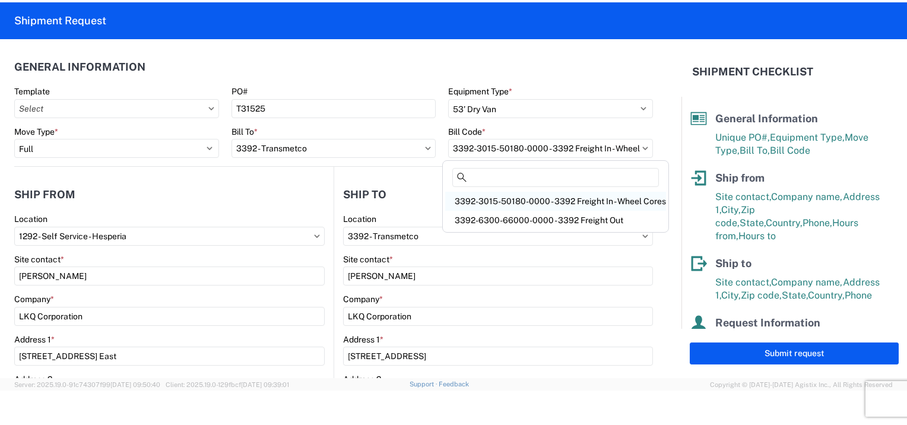
click at [519, 203] on div "3392-3015-50180-0000 - 3392 Freight In - Wheel Cores" at bounding box center [555, 201] width 221 height 19
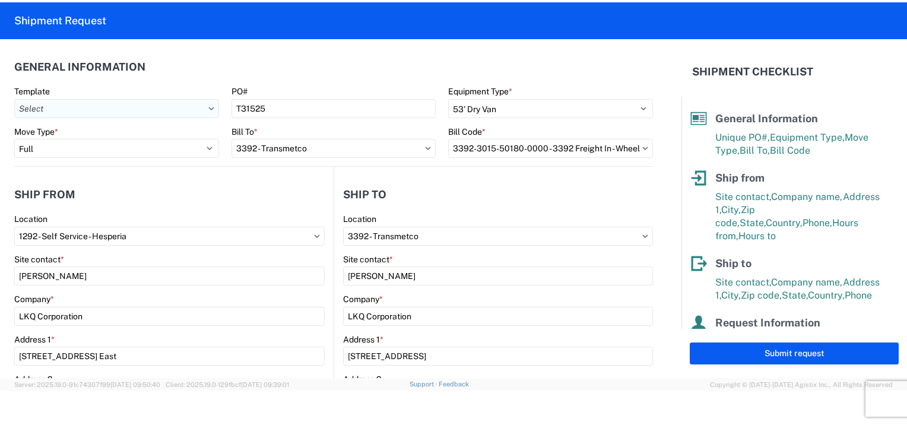
click at [202, 109] on input "text" at bounding box center [116, 108] width 205 height 19
click at [229, 72] on header "General Information" at bounding box center [333, 66] width 639 height 27
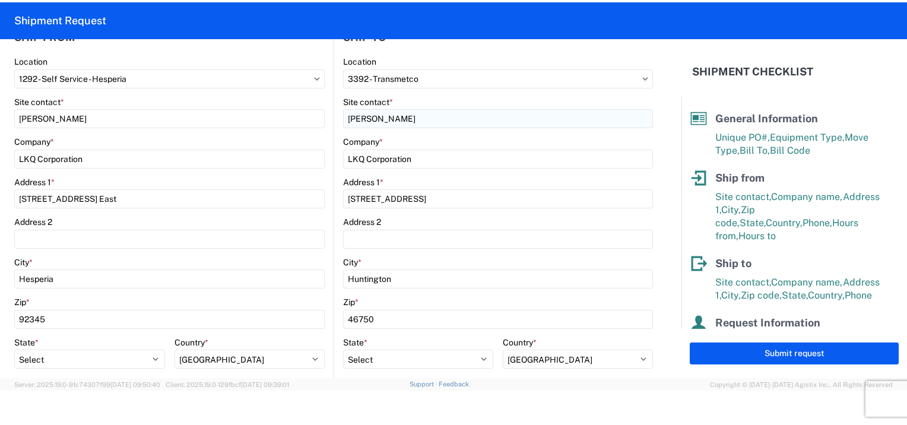
scroll to position [158, 0]
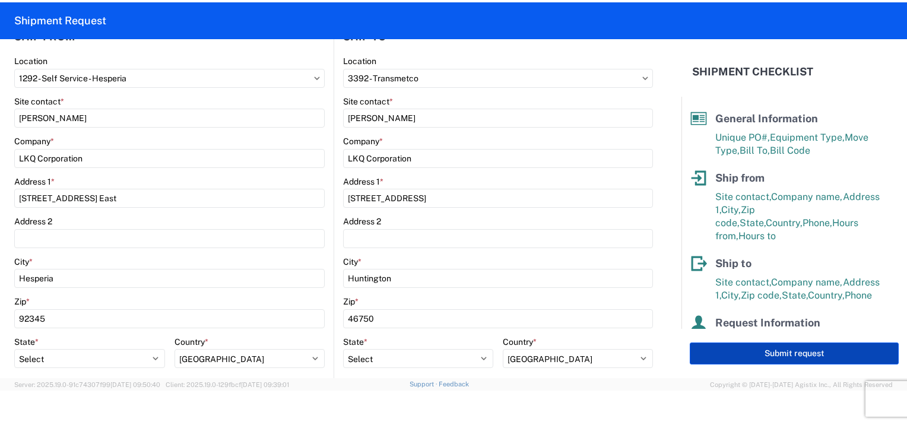
click at [798, 356] on button "Submit request" at bounding box center [794, 354] width 209 height 22
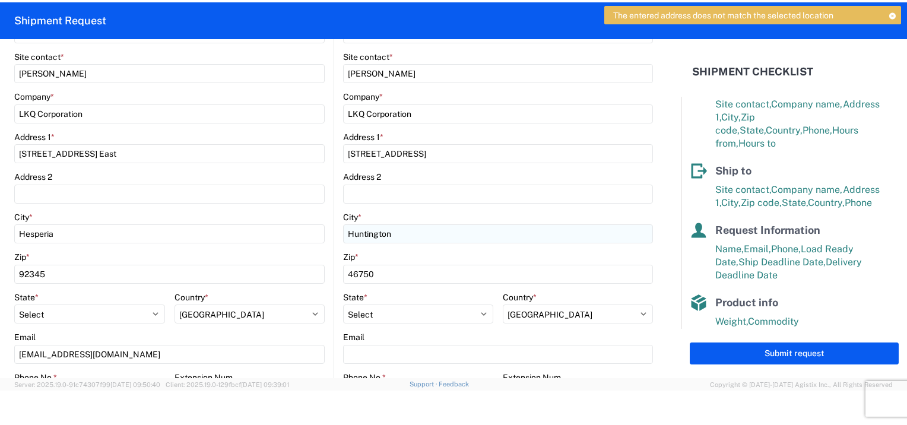
scroll to position [217, 0]
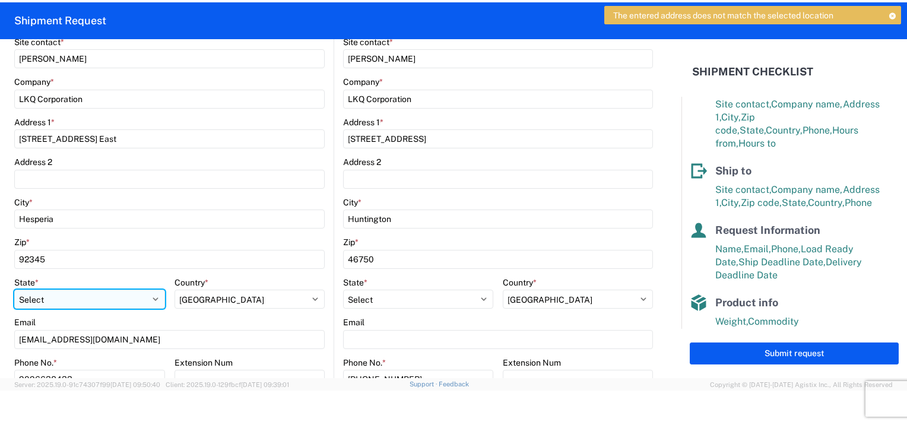
click at [157, 302] on select "Select Alabama Alaska Arizona Arkansas Armed Forces Americas Armed Forces Europ…" at bounding box center [89, 299] width 151 height 19
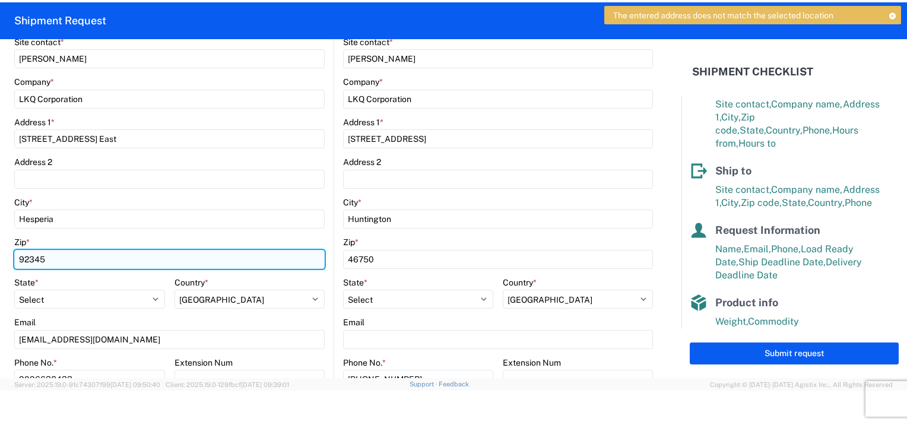
click at [223, 266] on input "92345" at bounding box center [169, 259] width 310 height 19
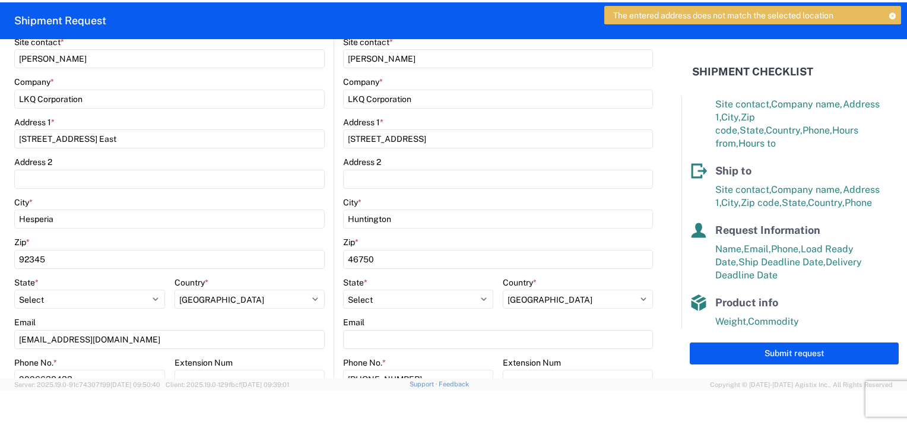
click at [0, 215] on html "The entered address does not match the selected location Home Shipment request …" at bounding box center [453, 212] width 907 height 425
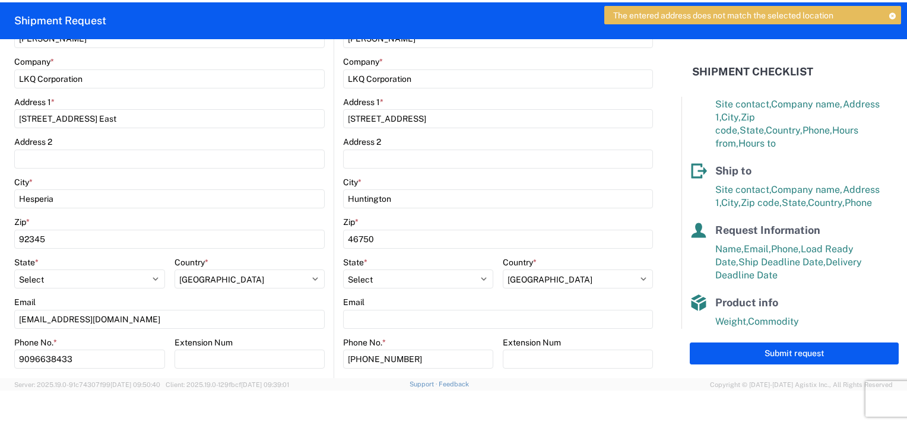
scroll to position [257, 0]
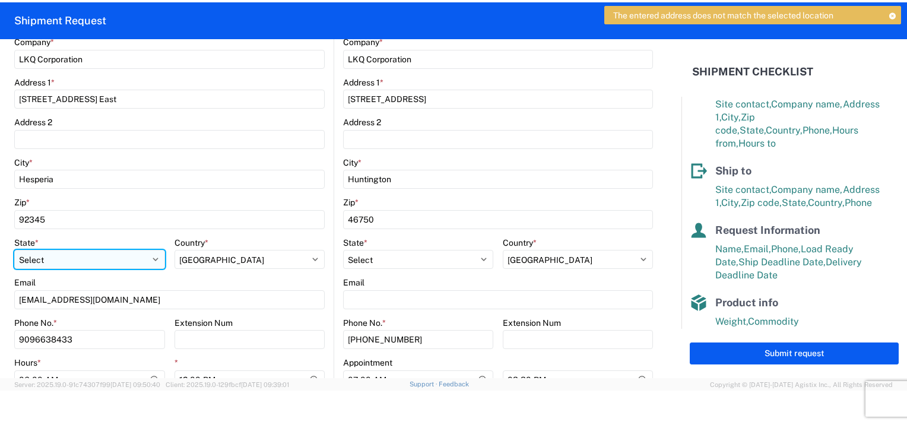
click at [154, 265] on select "Select Alabama Alaska Arizona Arkansas Armed Forces Americas Armed Forces Europ…" at bounding box center [89, 259] width 151 height 19
select select "CA"
click at [14, 250] on select "Select Alabama Alaska Arizona Arkansas Armed Forces Americas Armed Forces Europ…" at bounding box center [89, 259] width 151 height 19
click at [226, 274] on agx-form-control-wrapper-v2 "Country * Select Afghanistan Åland Islands Albania Algeria American Samoa Andor…" at bounding box center [250, 257] width 151 height 40
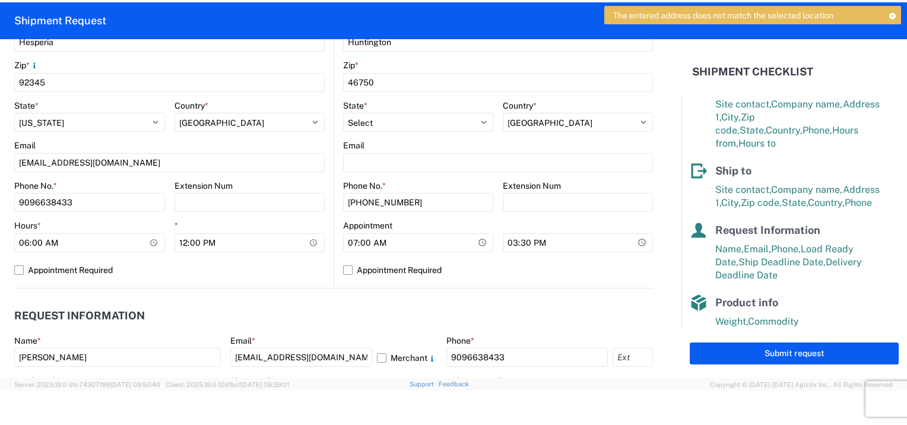
scroll to position [395, 0]
drag, startPoint x: 757, startPoint y: 354, endPoint x: 746, endPoint y: 353, distance: 11.3
click at [757, 354] on button "Submit request" at bounding box center [794, 354] width 209 height 22
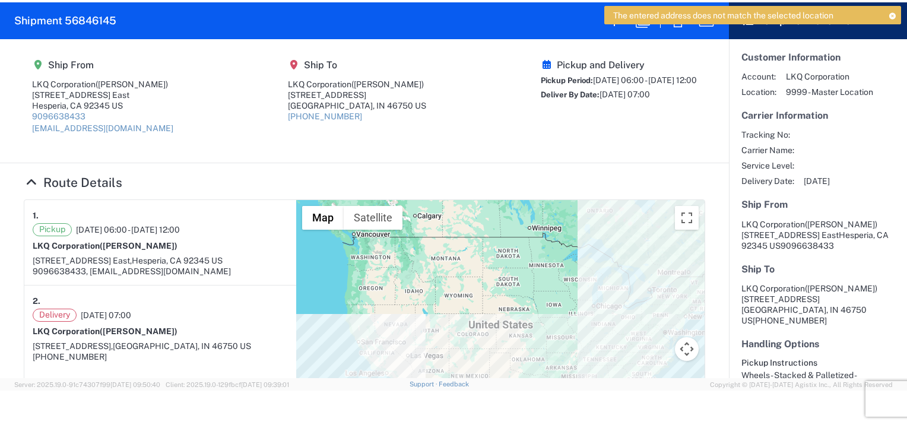
click at [891, 14] on icon at bounding box center [892, 15] width 8 height 7
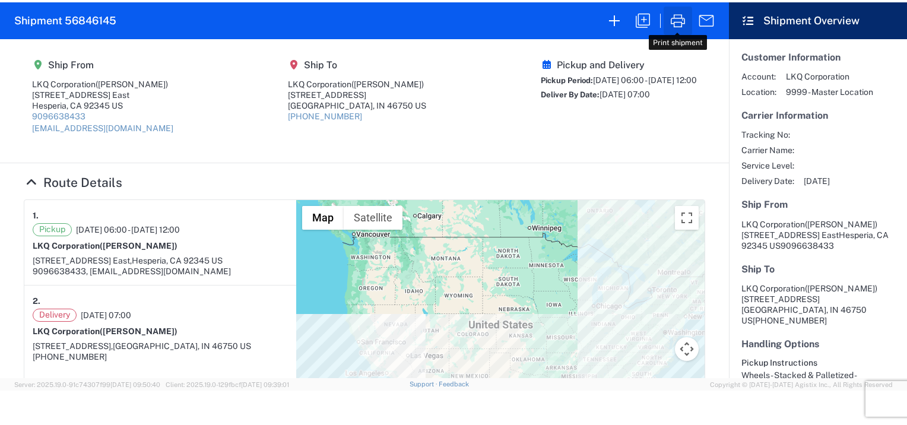
click at [678, 19] on icon "button" at bounding box center [677, 20] width 19 height 19
